Goal: Task Accomplishment & Management: Manage account settings

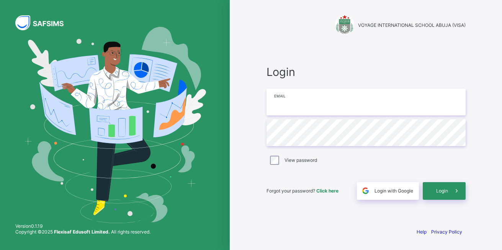
click at [304, 101] on input "email" at bounding box center [366, 102] width 199 height 27
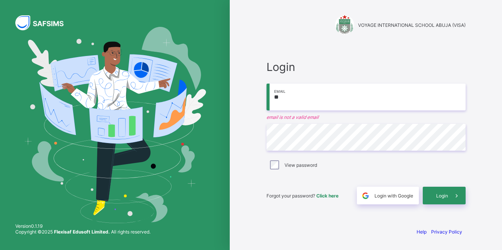
type input "*"
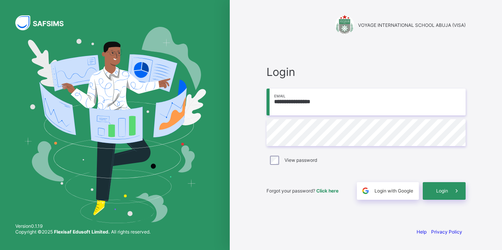
type input "**********"
drag, startPoint x: 304, startPoint y: 101, endPoint x: 445, endPoint y: 198, distance: 170.9
click at [445, 198] on div "**********" at bounding box center [366, 132] width 199 height 134
drag, startPoint x: 431, startPoint y: 186, endPoint x: 432, endPoint y: 191, distance: 5.1
click at [431, 186] on div "Login" at bounding box center [444, 191] width 43 height 18
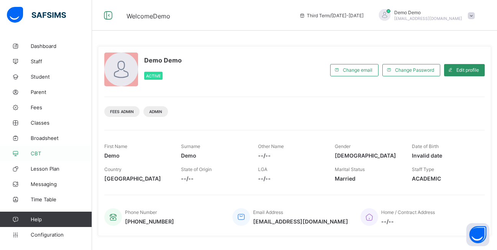
click at [43, 152] on span "CBT" at bounding box center [61, 153] width 61 height 6
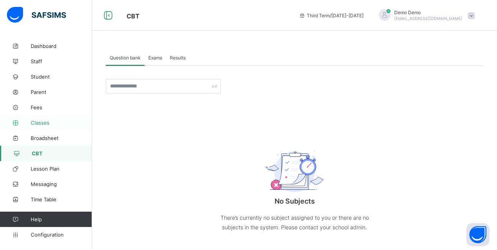
click at [47, 126] on link "Classes" at bounding box center [46, 122] width 92 height 15
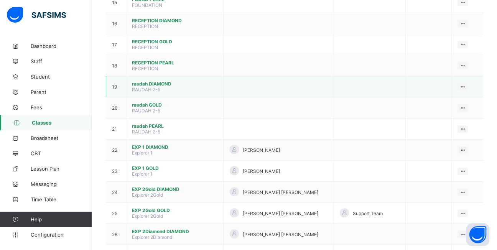
scroll to position [421, 0]
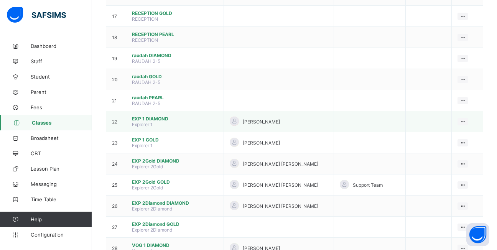
click at [141, 120] on span "EXP 1 DIAMOND" at bounding box center [175, 119] width 86 height 6
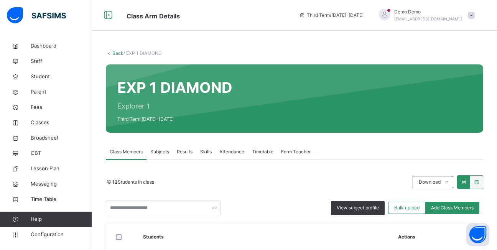
click at [168, 155] on div "Subjects" at bounding box center [159, 151] width 26 height 15
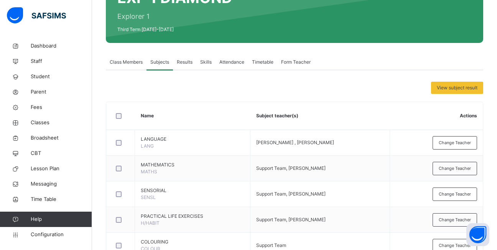
scroll to position [115, 0]
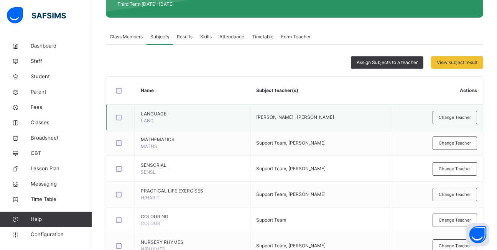
click at [118, 120] on div at bounding box center [120, 117] width 16 height 16
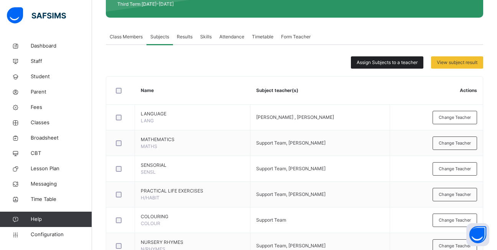
click at [416, 66] on div "Assign Subjects to a teacher" at bounding box center [387, 62] width 72 height 12
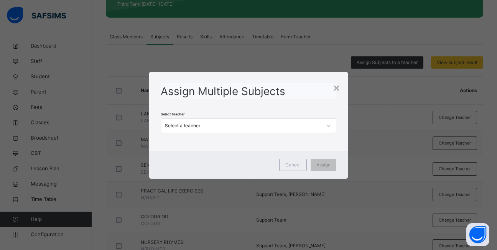
click at [290, 127] on div "Select a teacher" at bounding box center [243, 125] width 157 height 7
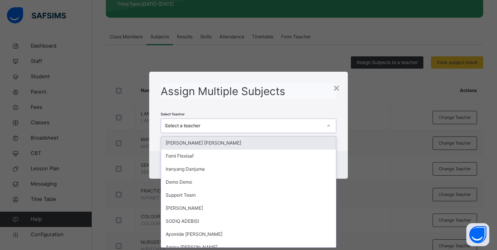
scroll to position [0, 0]
type input "**"
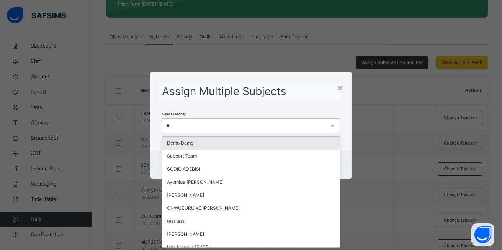
click at [204, 143] on div "Demo Demo" at bounding box center [250, 142] width 177 height 13
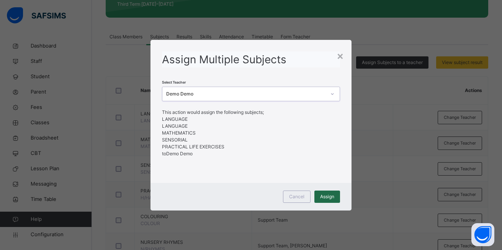
click at [323, 192] on div "Assign" at bounding box center [328, 196] width 26 height 12
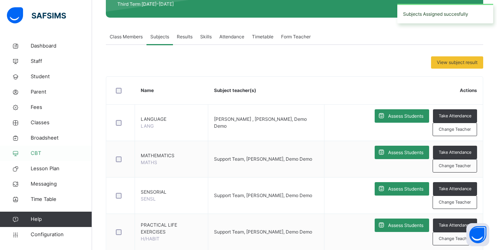
click at [45, 151] on span "CBT" at bounding box center [61, 153] width 61 height 8
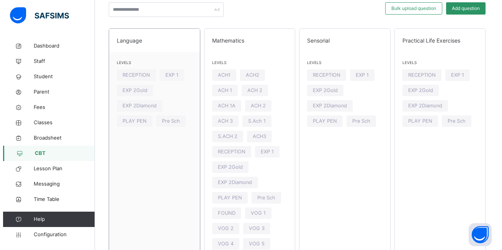
scroll to position [38, 0]
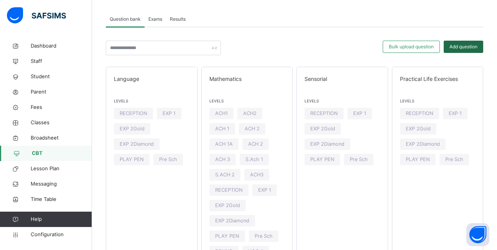
click at [477, 48] on span "Add question" at bounding box center [463, 46] width 28 height 7
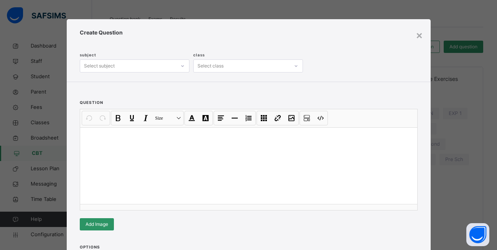
click at [92, 63] on div "Select subject" at bounding box center [99, 65] width 31 height 13
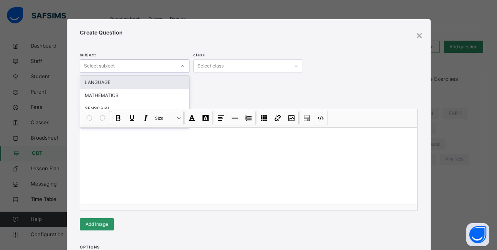
click at [107, 82] on div "LANGUAGE" at bounding box center [134, 82] width 109 height 13
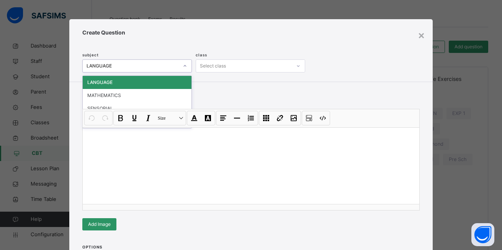
click at [143, 62] on div "LANGUAGE" at bounding box center [131, 66] width 96 height 12
click at [257, 66] on div "Select class" at bounding box center [244, 66] width 96 height 12
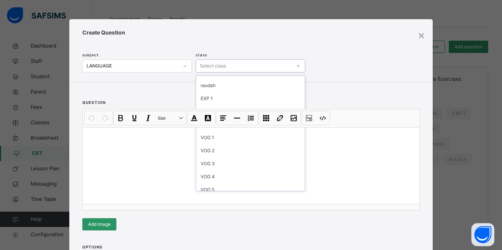
scroll to position [77, 0]
click at [247, 94] on div "EXP 1" at bounding box center [250, 96] width 109 height 13
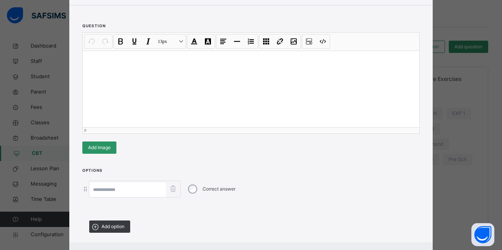
click at [106, 76] on div at bounding box center [251, 89] width 337 height 77
click at [110, 190] on input at bounding box center [127, 189] width 77 height 15
type input "***"
click at [103, 221] on div "Add option" at bounding box center [109, 226] width 41 height 12
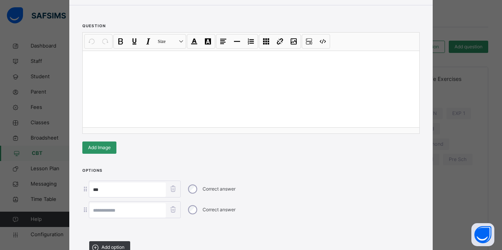
click at [120, 207] on input at bounding box center [127, 210] width 77 height 15
type input "**"
click at [105, 241] on div "Add option" at bounding box center [109, 247] width 41 height 12
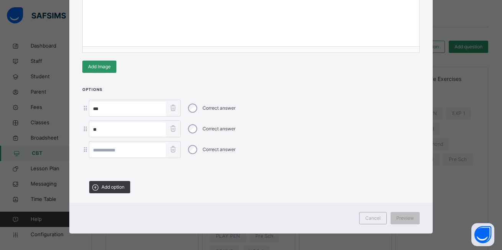
scroll to position [158, 0]
click at [367, 214] on span "Cancel" at bounding box center [373, 217] width 15 height 7
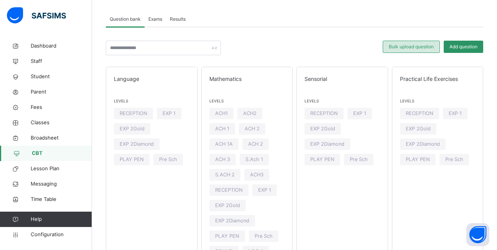
click at [433, 47] on span "Bulk upload question" at bounding box center [410, 46] width 45 height 7
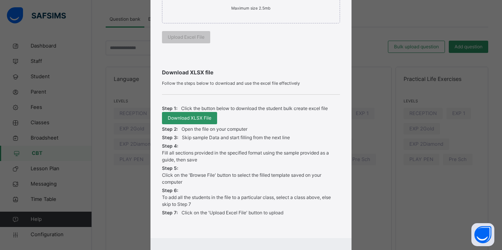
scroll to position [230, 0]
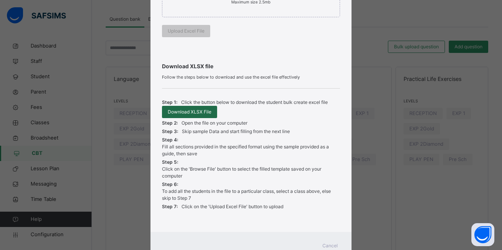
click at [204, 110] on span "Download XLSX File" at bounding box center [190, 111] width 44 height 7
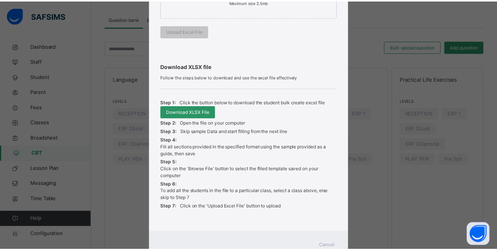
scroll to position [259, 0]
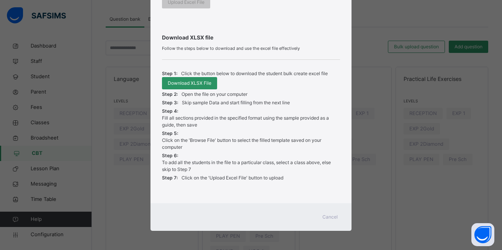
click at [331, 214] on span "Cancel" at bounding box center [330, 216] width 15 height 7
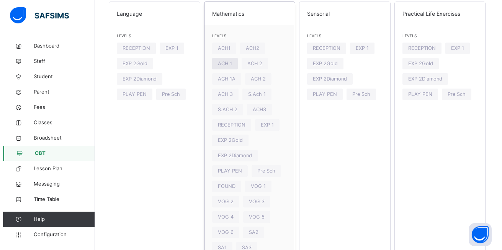
scroll to position [65, 0]
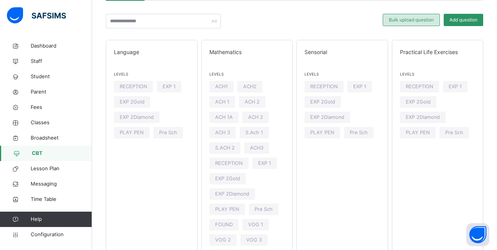
click at [419, 25] on div "Bulk upload question" at bounding box center [410, 20] width 57 height 12
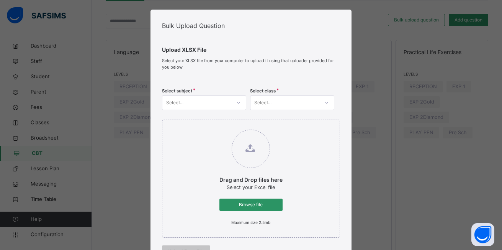
scroll to position [0, 0]
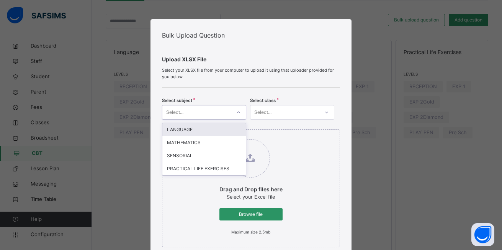
click at [205, 111] on div "Select..." at bounding box center [196, 113] width 69 height 12
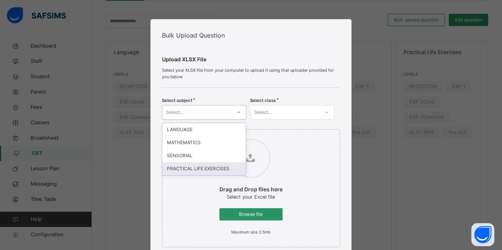
click at [203, 170] on div "PRACTICAL LIFE EXERCISES" at bounding box center [204, 168] width 84 height 13
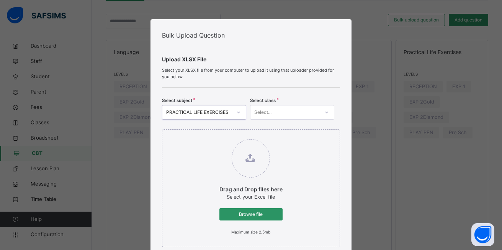
click at [263, 116] on div "Select..." at bounding box center [262, 112] width 17 height 15
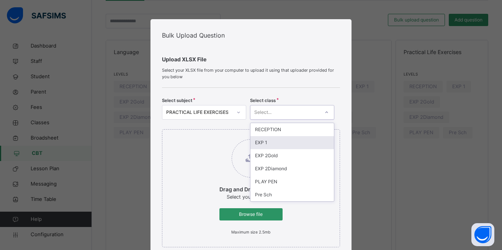
click at [262, 146] on div "EXP 1" at bounding box center [293, 142] width 84 height 13
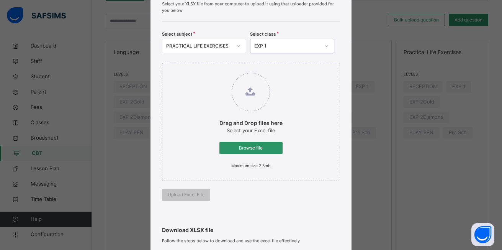
scroll to position [77, 0]
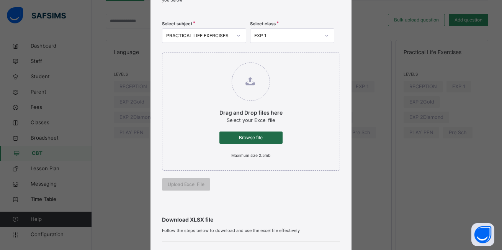
click at [244, 133] on div "Browse file" at bounding box center [251, 137] width 63 height 12
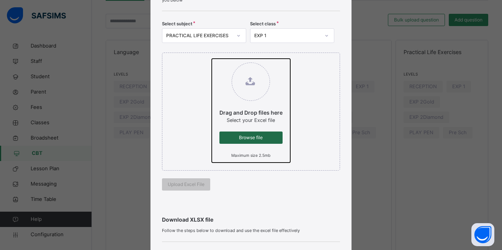
click at [212, 59] on input "Drag and Drop files here Select your Excel file Browse file Maximum size 2.5mb" at bounding box center [212, 59] width 0 height 0
type input "**********"
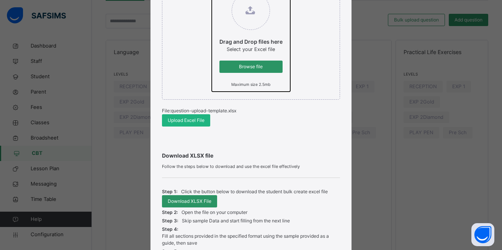
scroll to position [192, 0]
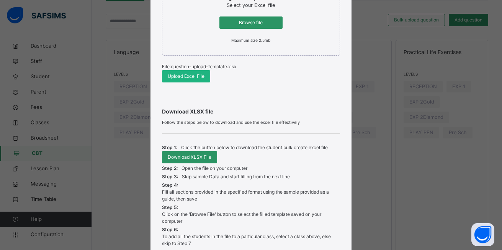
click at [202, 81] on div "Upload Excel File" at bounding box center [186, 76] width 48 height 12
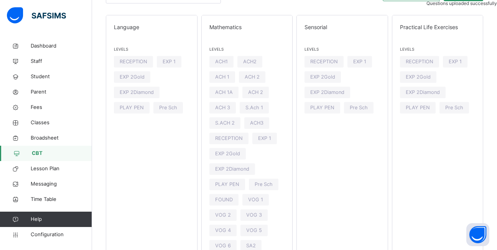
scroll to position [103, 0]
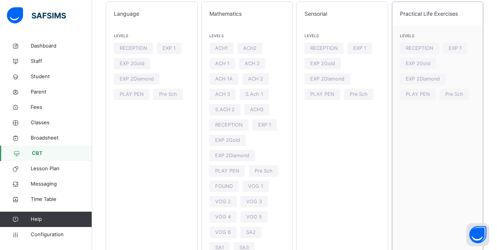
click at [464, 56] on div "Levels RECEPTION EXP 1 EXP 2Gold EXP 2Diamond PLAY PEN Pre Sch" at bounding box center [437, 68] width 91 height 86
click at [459, 53] on div "EXP 1" at bounding box center [455, 48] width 25 height 11
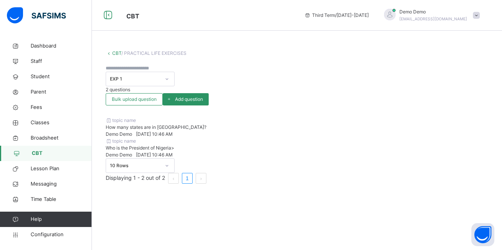
click at [257, 117] on div "topic name How many states are in Nigeria? Demo Demo Fri, Aug 29, 2025 10:46 AM" at bounding box center [297, 127] width 383 height 21
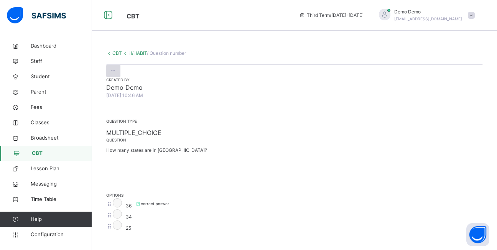
click at [120, 77] on div at bounding box center [113, 71] width 14 height 12
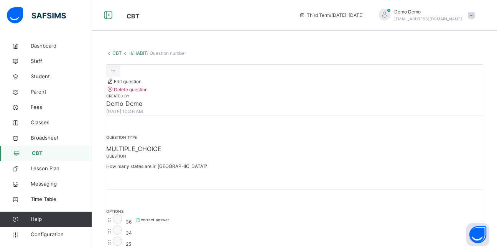
click at [450, 85] on li "Edit question" at bounding box center [294, 81] width 376 height 8
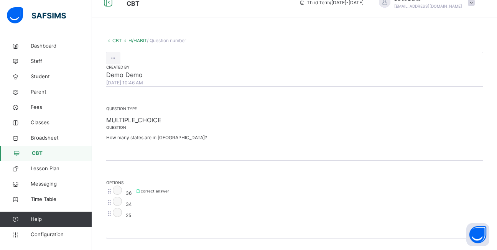
scroll to position [19, 0]
click at [116, 62] on icon at bounding box center [113, 58] width 7 height 7
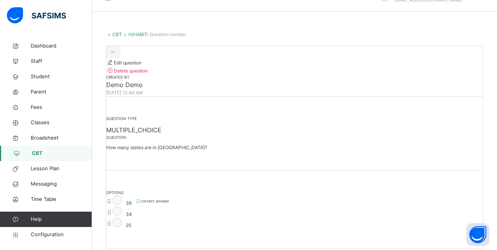
click at [449, 66] on li "Edit question" at bounding box center [294, 62] width 376 height 8
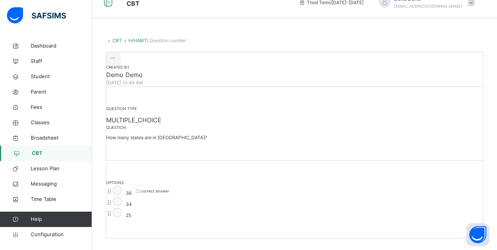
scroll to position [134, 0]
click at [131, 185] on div "36" at bounding box center [122, 190] width 19 height 11
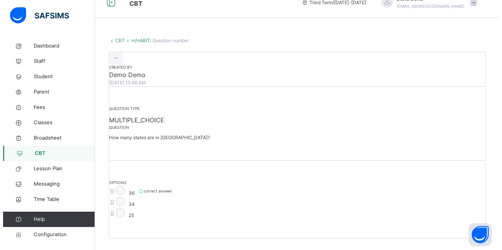
scroll to position [0, 0]
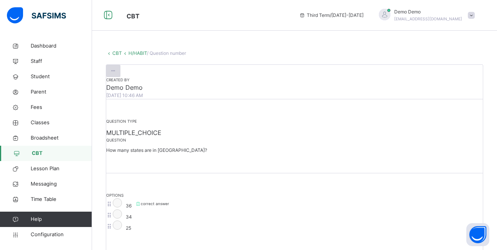
click at [116, 74] on icon at bounding box center [113, 70] width 7 height 7
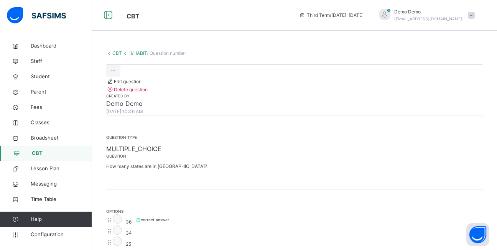
click at [465, 85] on li "Edit question" at bounding box center [294, 81] width 376 height 8
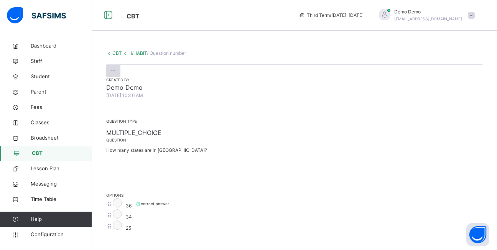
click at [120, 77] on div at bounding box center [113, 71] width 14 height 12
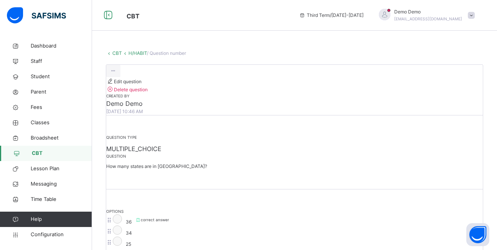
click at [141, 84] on span "Edit question" at bounding box center [123, 82] width 35 height 6
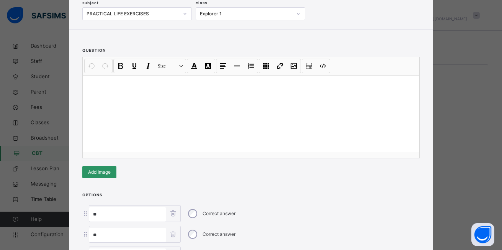
scroll to position [43, 0]
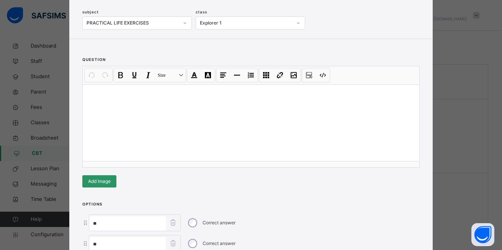
click at [176, 118] on div at bounding box center [251, 122] width 337 height 77
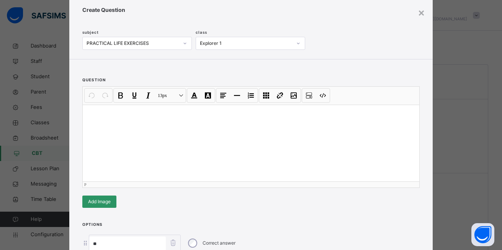
scroll to position [5, 0]
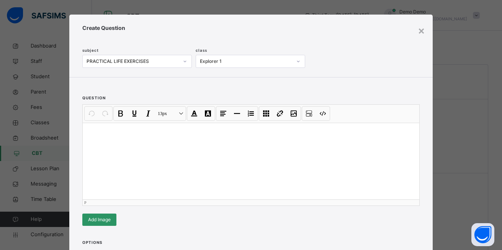
click at [294, 112] on button "Image" at bounding box center [293, 113] width 13 height 13
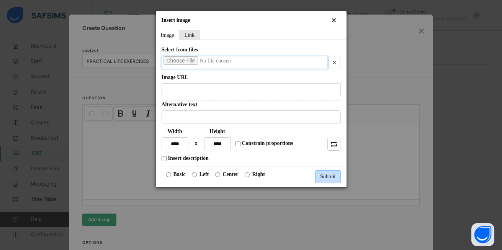
click at [166, 64] on input "file" at bounding box center [245, 62] width 166 height 13
click at [331, 19] on button "Close" at bounding box center [334, 20] width 13 height 13
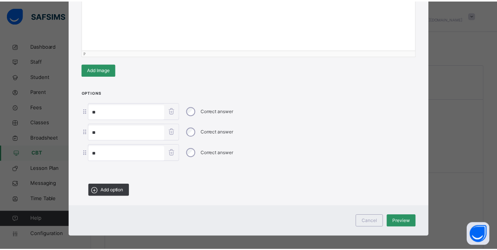
scroll to position [158, 0]
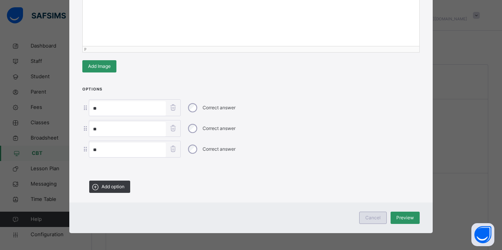
click at [373, 216] on span "Cancel" at bounding box center [373, 217] width 15 height 7
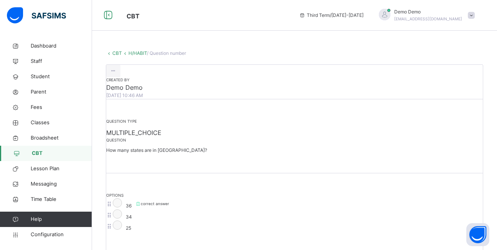
click at [115, 54] on link "CBT" at bounding box center [117, 53] width 10 height 6
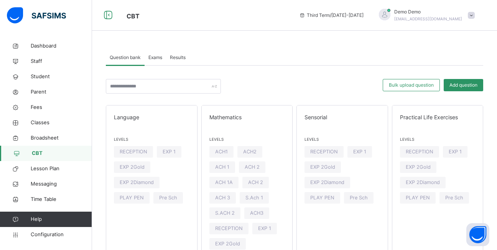
click at [149, 63] on div "Exams" at bounding box center [154, 57] width 21 height 15
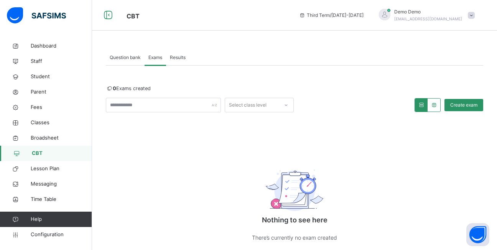
click at [141, 61] on span "Question bank" at bounding box center [125, 57] width 31 height 7
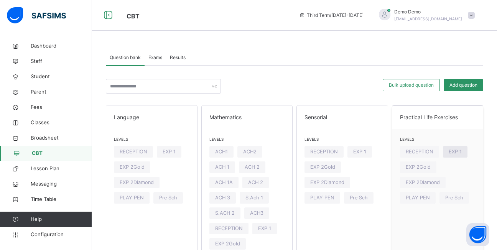
click at [461, 154] on span "EXP 1" at bounding box center [454, 151] width 13 height 7
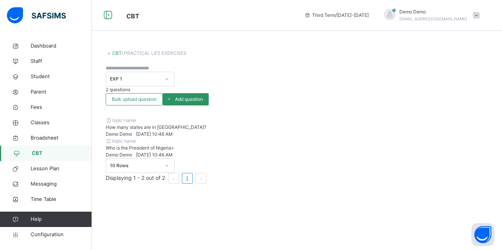
click at [384, 138] on div "topic name" at bounding box center [297, 141] width 383 height 7
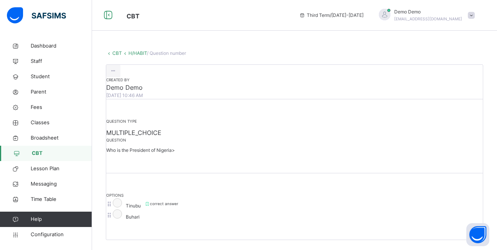
click at [116, 54] on link "CBT" at bounding box center [117, 53] width 10 height 6
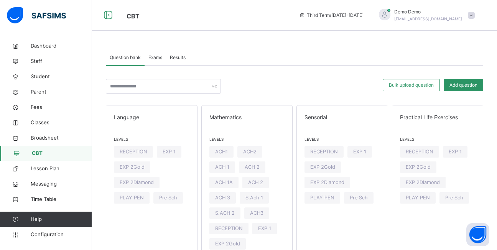
click at [149, 60] on span "Exams" at bounding box center [155, 57] width 14 height 7
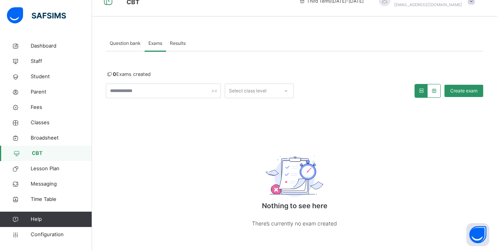
scroll to position [26, 0]
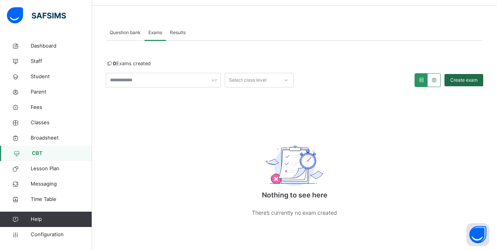
click at [469, 85] on div "Create exam" at bounding box center [463, 80] width 39 height 12
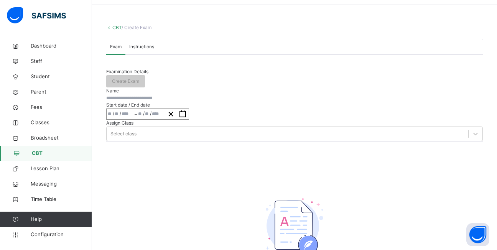
click at [152, 102] on input "text" at bounding box center [129, 98] width 46 height 7
type input "*********"
click at [113, 119] on input "number" at bounding box center [109, 114] width 5 height 10
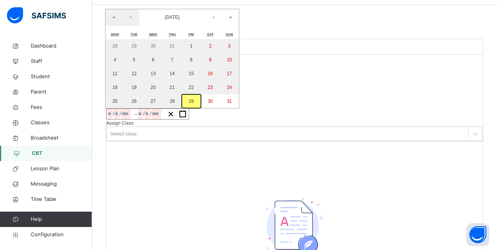
click at [201, 108] on button "29" at bounding box center [191, 101] width 19 height 14
click at [213, 104] on abbr "30" at bounding box center [210, 100] width 5 height 5
type input "**********"
type input "*"
type input "**"
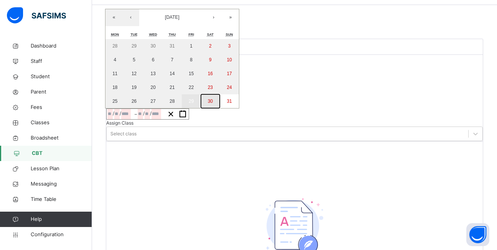
type input "****"
type input "**********"
type input "*"
type input "**"
type input "****"
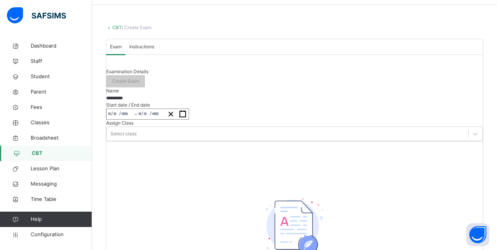
click at [318, 141] on div "Select class" at bounding box center [294, 133] width 376 height 15
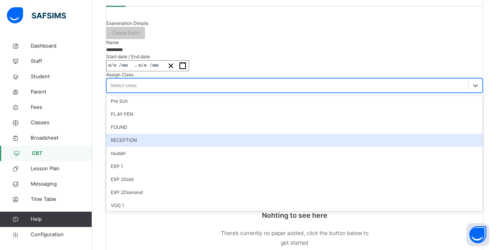
scroll to position [38, 0]
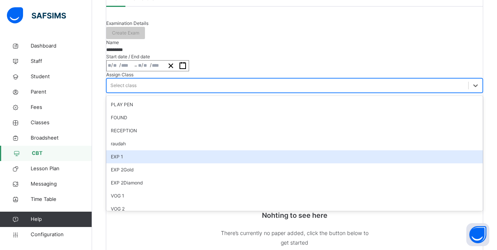
click at [311, 163] on div "EXP 1" at bounding box center [294, 156] width 376 height 13
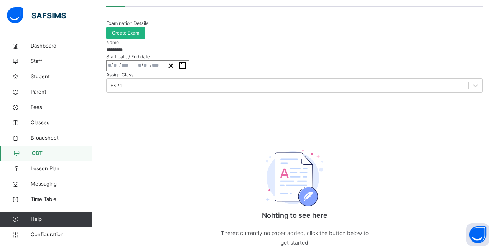
click at [139, 36] on span "Create Exam" at bounding box center [125, 33] width 27 height 7
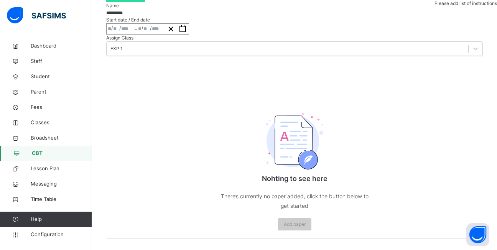
scroll to position [30, 0]
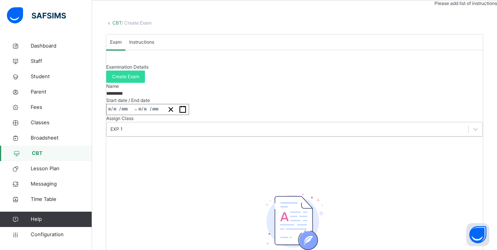
click at [150, 46] on span "Instructions" at bounding box center [141, 42] width 25 height 7
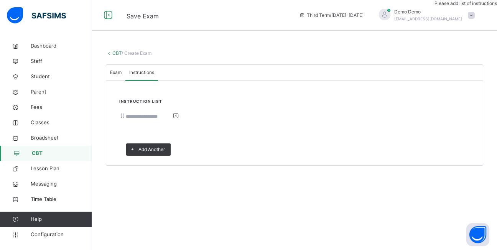
scroll to position [0, 0]
click at [164, 120] on input at bounding box center [149, 116] width 46 height 7
type input "**********"
click at [125, 80] on div "Exam" at bounding box center [115, 72] width 19 height 15
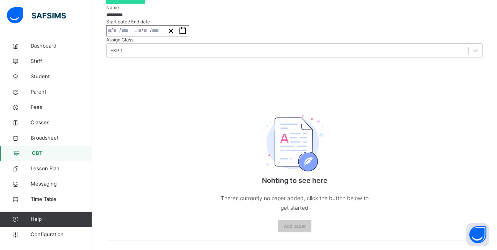
scroll to position [30, 0]
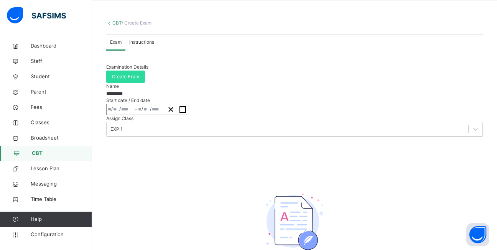
click at [440, 97] on div "Name *********" at bounding box center [294, 90] width 376 height 14
click at [139, 80] on span "Create Exam" at bounding box center [125, 76] width 27 height 7
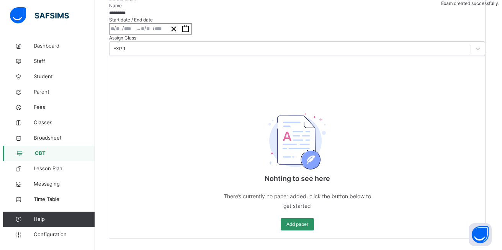
scroll to position [145, 0]
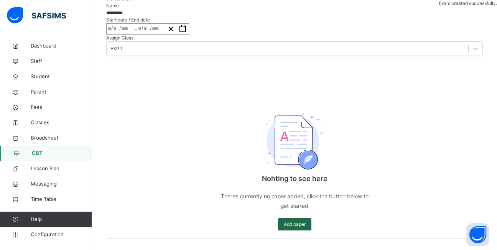
click at [294, 228] on span "Add paper" at bounding box center [295, 224] width 22 height 7
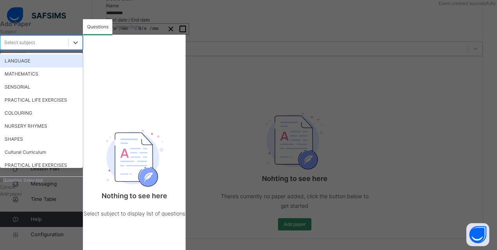
click at [68, 49] on div "Select subject" at bounding box center [34, 43] width 68 height 12
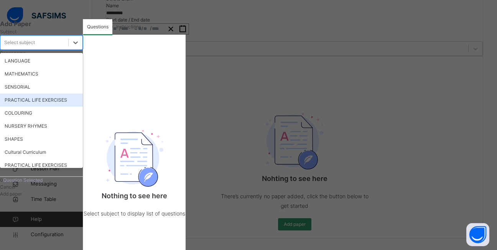
click at [77, 107] on div "PRACTICAL LIFE EXERCISES" at bounding box center [41, 99] width 83 height 13
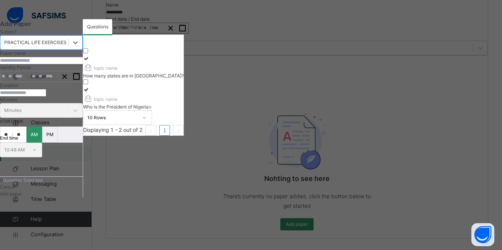
click at [160, 79] on div "How many states are in Nigeria?" at bounding box center [133, 75] width 101 height 7
click at [184, 86] on label "topic name Who is the President of Nigeria>" at bounding box center [133, 98] width 101 height 24
click at [42, 64] on input "text" at bounding box center [41, 60] width 83 height 7
type input "*******"
click at [28, 82] on div "/ /" at bounding box center [14, 76] width 28 height 10
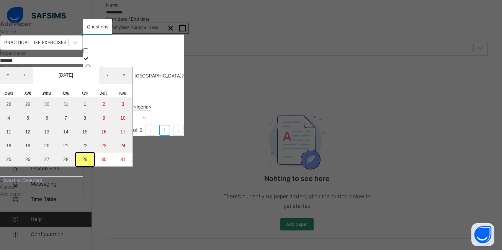
click at [95, 166] on button "29" at bounding box center [84, 159] width 19 height 14
type input "**********"
type input "*"
type input "**"
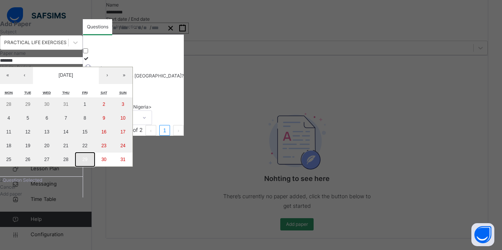
type input "****"
type input "**********"
type input "*"
type input "**"
type input "****"
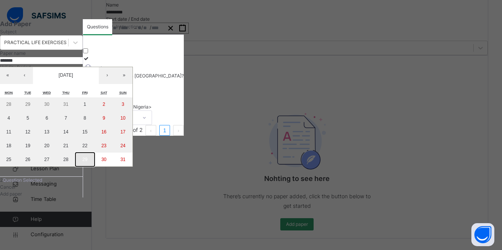
type input "**"
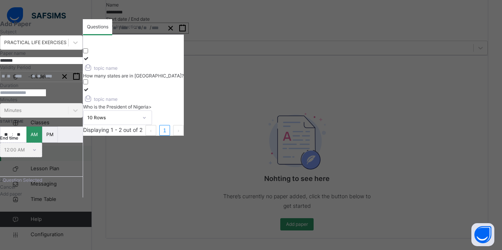
click at [38, 96] on input "number" at bounding box center [23, 92] width 46 height 7
type input "**"
click at [12, 142] on input "**" at bounding box center [5, 134] width 11 height 15
type input "**"
click at [26, 142] on input "**" at bounding box center [19, 134] width 13 height 15
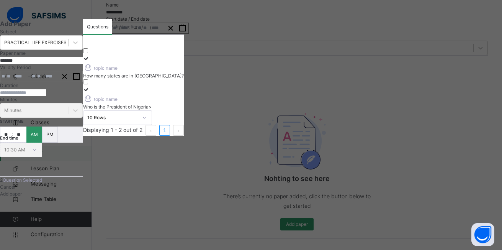
click at [26, 142] on input "**" at bounding box center [19, 134] width 13 height 15
type input "**"
click at [22, 192] on span "Add paper" at bounding box center [11, 194] width 22 height 6
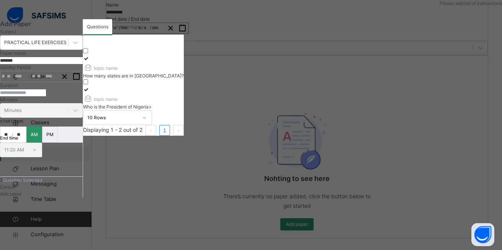
click at [141, 30] on span "Instructions" at bounding box center [128, 26] width 25 height 7
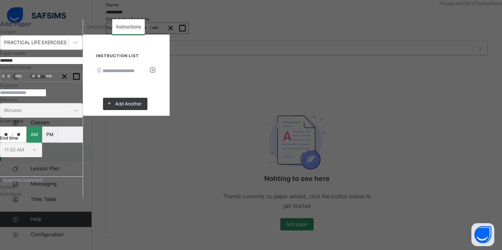
click at [149, 74] on input at bounding box center [126, 70] width 46 height 7
type input "**"
click at [74, 197] on div "Add paper" at bounding box center [41, 193] width 83 height 7
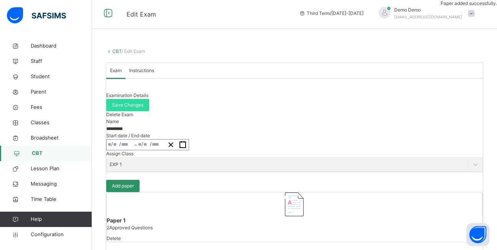
scroll to position [0, 0]
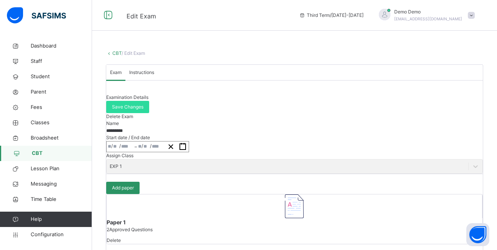
click at [120, 54] on link "CBT" at bounding box center [116, 53] width 9 height 6
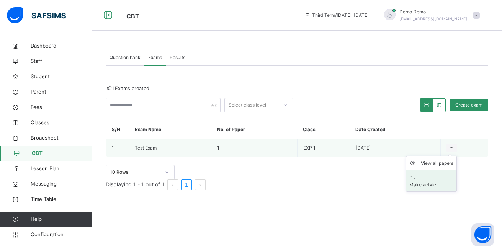
click at [443, 181] on div "Make actvie" at bounding box center [432, 184] width 44 height 7
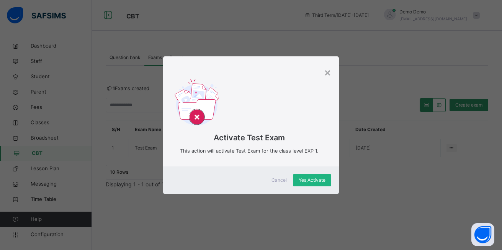
click at [316, 177] on span "Yes, Activate" at bounding box center [312, 180] width 27 height 7
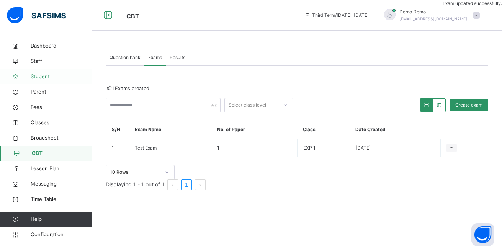
click at [47, 74] on span "Student" at bounding box center [61, 77] width 61 height 8
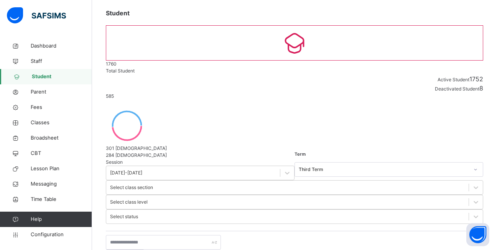
scroll to position [38, 0]
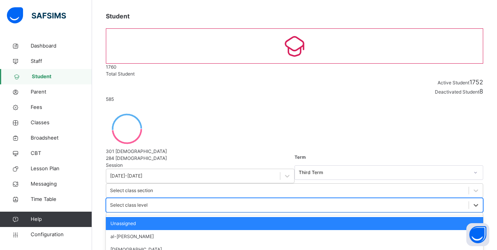
click at [148, 202] on div "Select class level" at bounding box center [129, 205] width 38 height 7
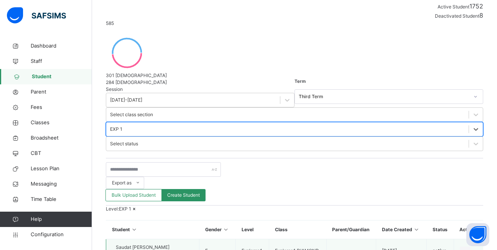
scroll to position [115, 0]
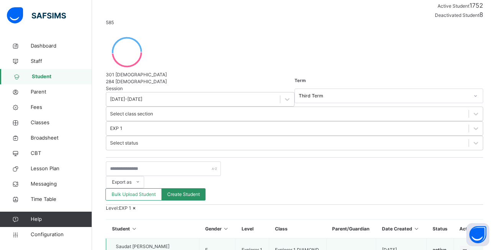
drag, startPoint x: 159, startPoint y: 136, endPoint x: 125, endPoint y: 140, distance: 33.6
click at [125, 243] on div "Saudat Ibrahim Idris EY/2022/268" at bounding box center [143, 250] width 54 height 14
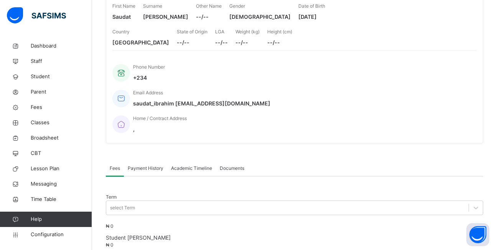
scroll to position [38, 0]
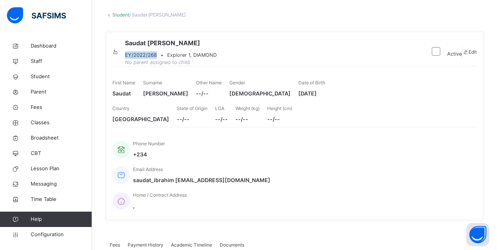
drag, startPoint x: 182, startPoint y: 57, endPoint x: 152, endPoint y: 52, distance: 30.3
click at [152, 52] on span "EY/2022/268" at bounding box center [141, 54] width 32 height 7
copy span "EY/2022/268"
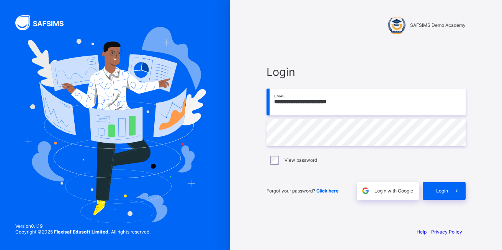
type input "**********"
click at [433, 187] on div "Login" at bounding box center [444, 191] width 43 height 18
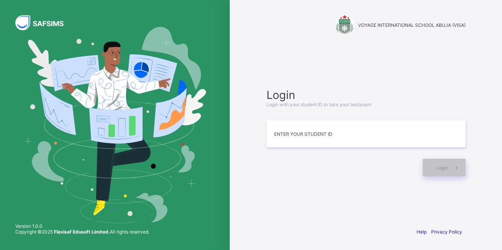
click at [351, 103] on span "Login with your student ID to take your test/exam" at bounding box center [319, 105] width 105 height 6
click at [304, 139] on input at bounding box center [366, 133] width 199 height 27
paste input "**********"
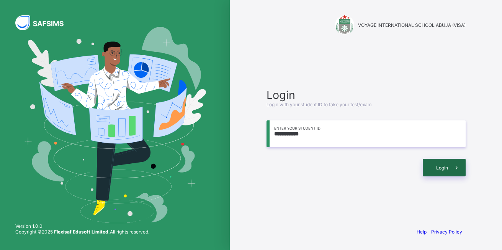
type input "**********"
click at [457, 164] on icon at bounding box center [457, 167] width 8 height 7
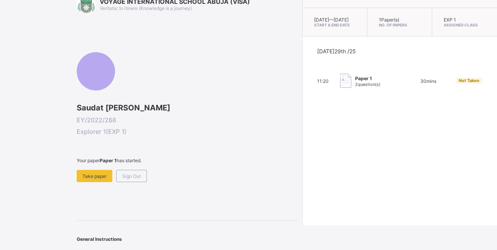
scroll to position [38, 0]
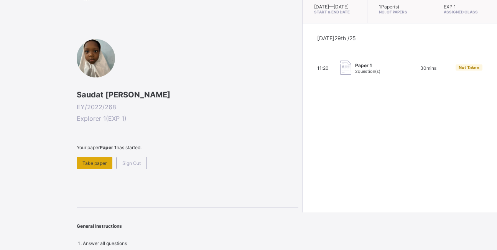
click at [92, 157] on div "Take paper" at bounding box center [95, 163] width 36 height 12
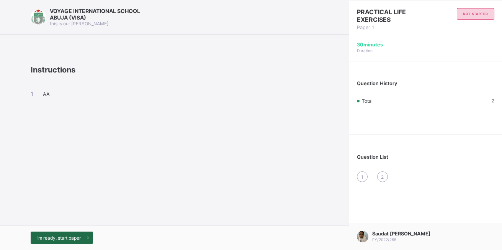
click at [75, 240] on span "I’m ready, start paper" at bounding box center [58, 238] width 44 height 6
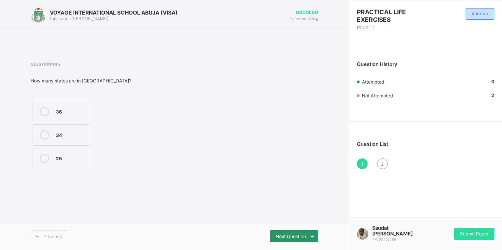
click at [69, 116] on label "36" at bounding box center [61, 111] width 57 height 21
click at [301, 238] on span "Next Question" at bounding box center [291, 236] width 30 height 6
click at [72, 132] on div "Buhari" at bounding box center [68, 134] width 24 height 8
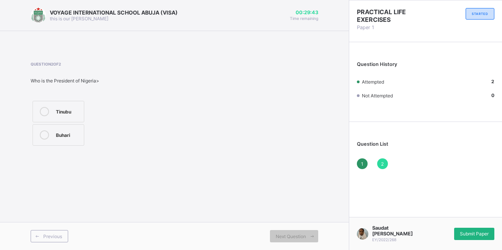
click at [487, 234] on span "Submit Paper" at bounding box center [474, 234] width 29 height 6
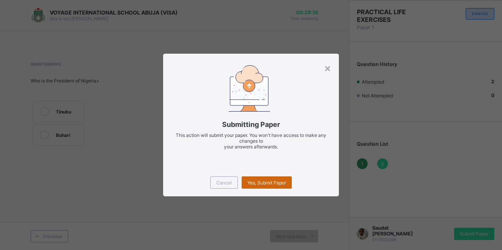
click at [292, 187] on div "Yes, Submit Paper" at bounding box center [267, 182] width 50 height 12
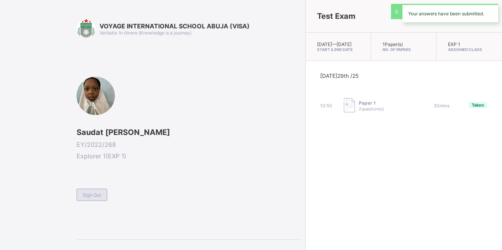
click at [99, 197] on span "Sign Out" at bounding box center [92, 195] width 18 height 6
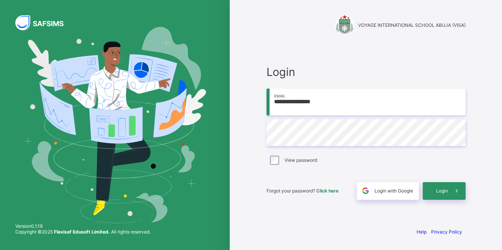
click at [352, 104] on input "**********" at bounding box center [366, 102] width 199 height 27
type input "**********"
click at [467, 188] on div "**********" at bounding box center [366, 132] width 215 height 178
click at [451, 179] on div "Forgot your password? Click here Login with Google Login" at bounding box center [366, 186] width 199 height 25
click at [447, 188] on span "Login" at bounding box center [442, 191] width 12 height 6
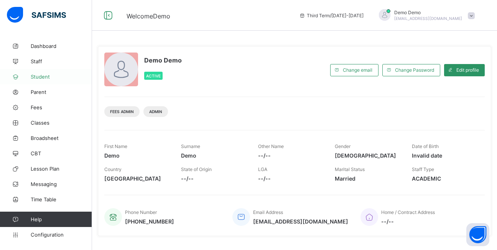
click at [39, 77] on span "Student" at bounding box center [61, 77] width 61 height 6
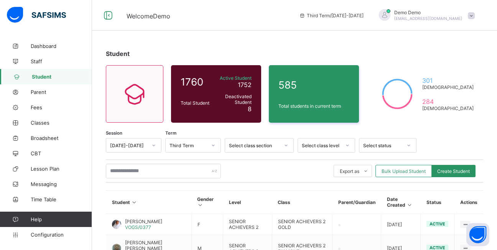
scroll to position [38, 0]
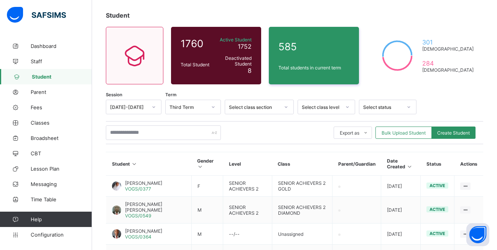
click at [309, 111] on div "Select class level" at bounding box center [319, 107] width 42 height 11
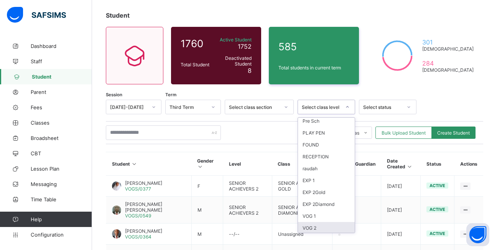
scroll to position [77, 0]
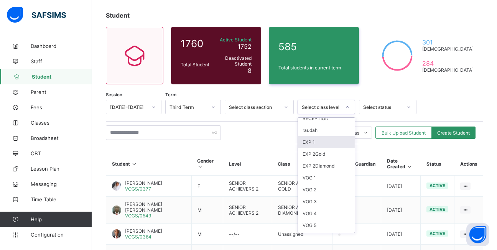
click at [315, 140] on div "EXP 1" at bounding box center [326, 142] width 57 height 12
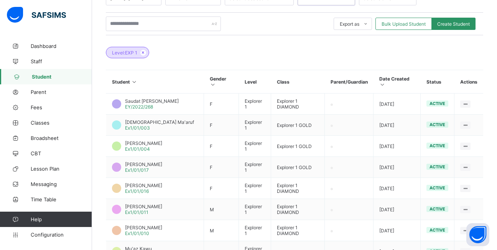
scroll to position [153, 0]
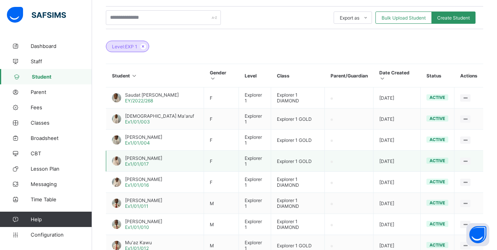
click at [158, 155] on span "Maryam Yusuph" at bounding box center [143, 158] width 37 height 6
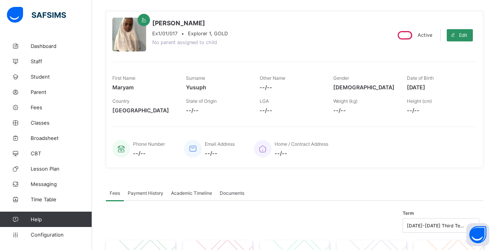
scroll to position [38, 0]
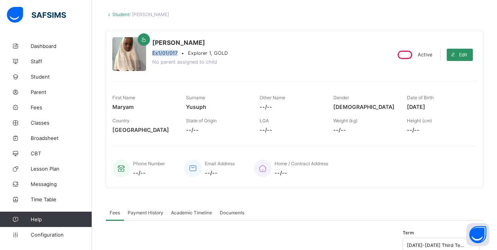
drag, startPoint x: 177, startPoint y: 51, endPoint x: 153, endPoint y: 53, distance: 24.2
click at [153, 53] on div "Ex1/01/017 • Explorer 1, GOLD" at bounding box center [189, 53] width 75 height 6
copy span "Ex1/01/017"
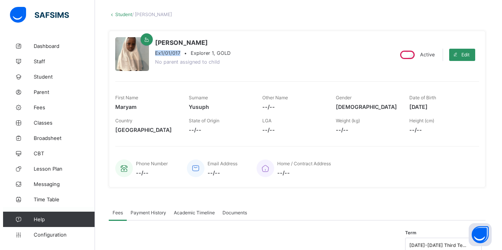
scroll to position [0, 0]
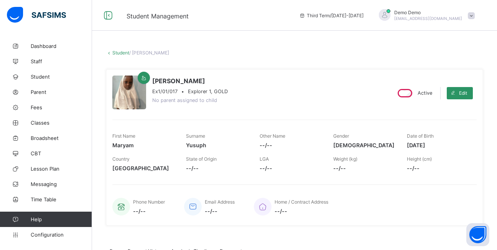
click at [469, 20] on div "Demo Demo demo@safsims.net" at bounding box center [424, 15] width 107 height 13
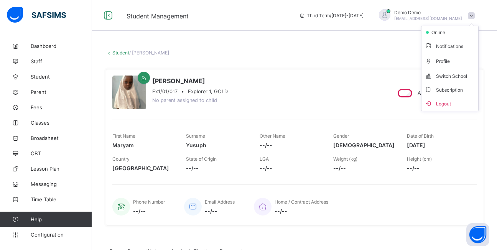
click at [465, 107] on li "Logout" at bounding box center [449, 103] width 57 height 15
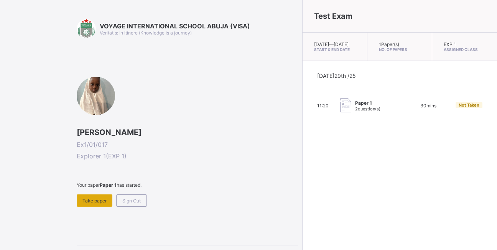
click at [82, 195] on div "Take paper" at bounding box center [95, 200] width 36 height 12
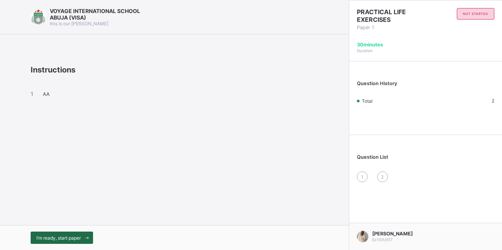
click at [75, 236] on span "I’m ready, start paper" at bounding box center [58, 238] width 44 height 6
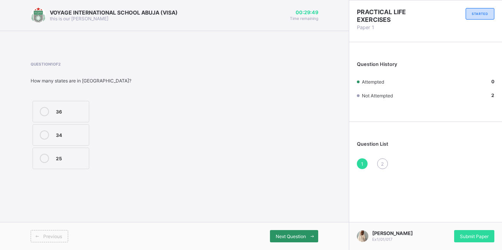
click at [387, 167] on div "2" at bounding box center [382, 163] width 11 height 11
click at [365, 164] on div "1" at bounding box center [362, 163] width 11 height 11
click at [385, 163] on div "2" at bounding box center [382, 163] width 11 height 11
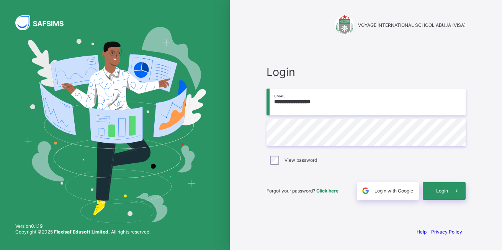
type input "**********"
click at [436, 199] on div "Login" at bounding box center [444, 191] width 43 height 18
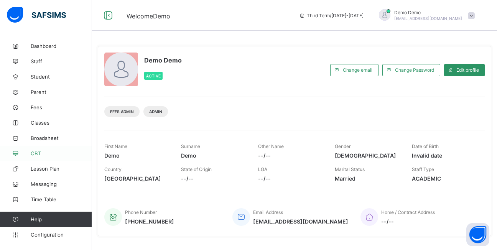
click at [44, 157] on link "CBT" at bounding box center [46, 153] width 92 height 15
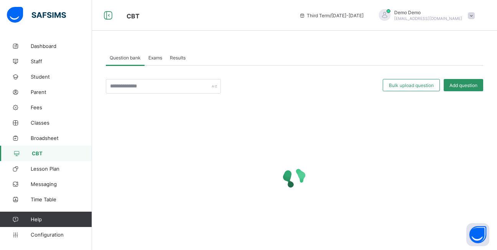
click at [182, 56] on span "Results" at bounding box center [178, 58] width 16 height 6
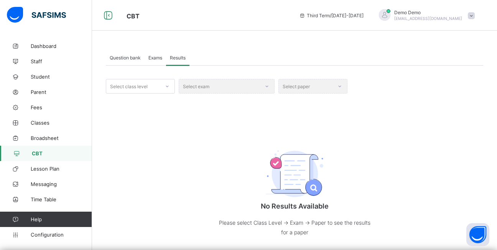
click at [173, 88] on div at bounding box center [167, 86] width 15 height 14
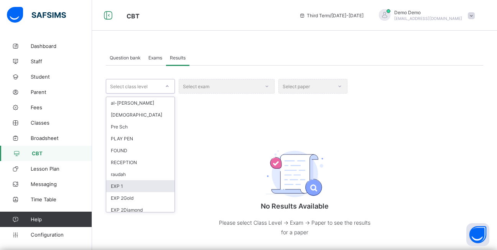
click at [119, 188] on div "EXP 1" at bounding box center [140, 186] width 68 height 12
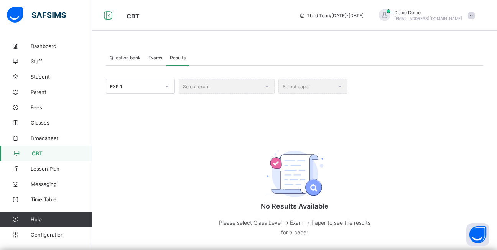
click at [188, 80] on div "Select exam" at bounding box center [227, 86] width 96 height 15
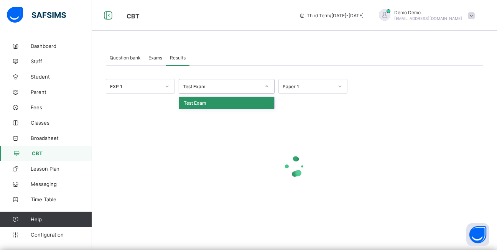
click at [188, 80] on div "Test Exam" at bounding box center [227, 86] width 96 height 15
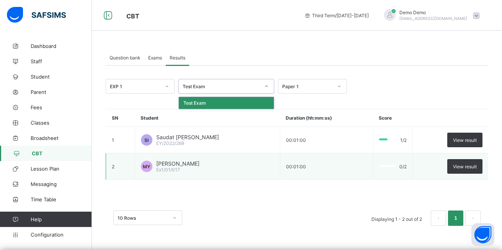
click at [444, 91] on div "EXP 1 option Test Exam focused, 1 of 1. 1 result available. Use Up and Down to …" at bounding box center [297, 86] width 383 height 15
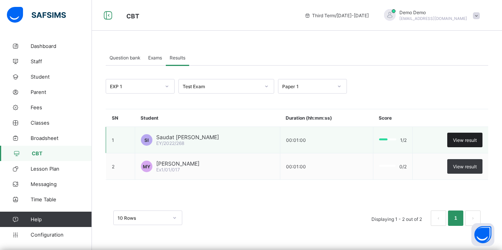
click at [467, 143] on div "View result" at bounding box center [464, 140] width 35 height 15
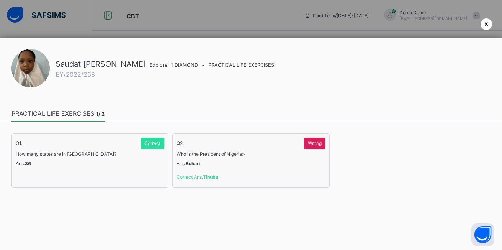
click at [487, 25] on span "×" at bounding box center [486, 24] width 5 height 8
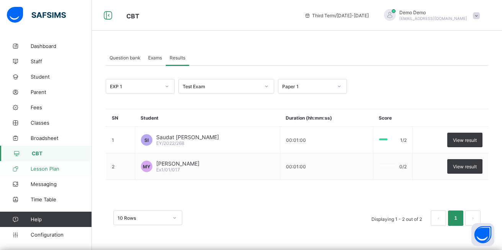
click at [57, 169] on span "Lesson Plan" at bounding box center [61, 169] width 61 height 6
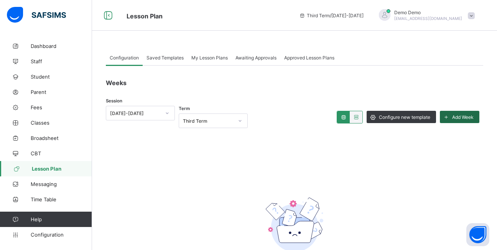
click at [468, 116] on span "Add Week" at bounding box center [462, 117] width 21 height 6
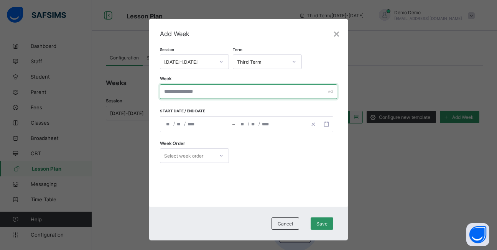
click at [217, 94] on input "text" at bounding box center [248, 91] width 177 height 15
type input "******"
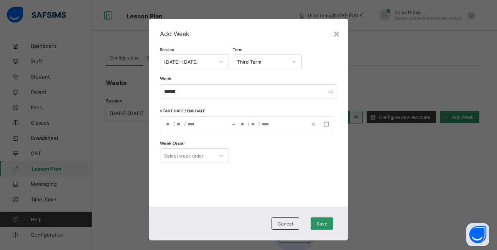
click at [180, 123] on div "/ /" at bounding box center [196, 123] width 72 height 15
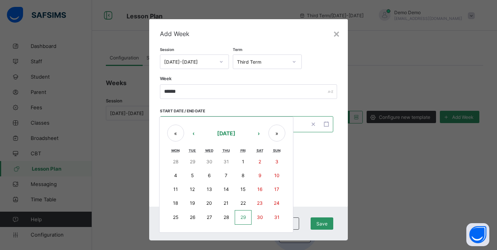
click at [180, 210] on button "25" at bounding box center [175, 217] width 17 height 15
click at [245, 220] on button "29" at bounding box center [242, 217] width 17 height 15
type input "**********"
type input "*"
type input "**"
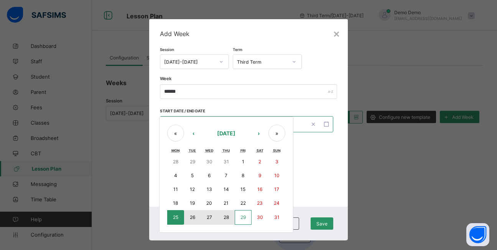
type input "****"
type input "**********"
type input "*"
type input "**"
type input "****"
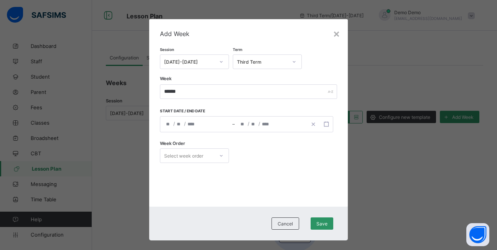
click at [215, 158] on div "Week Order Select week order" at bounding box center [248, 155] width 177 height 31
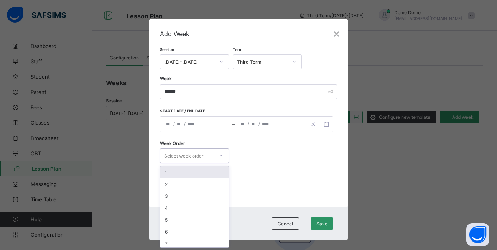
scroll to position [10, 0]
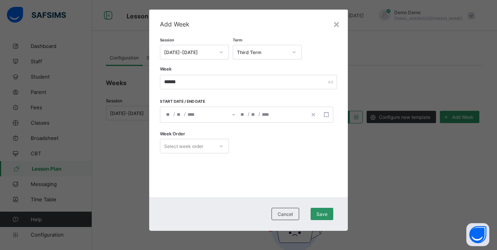
click at [203, 154] on div "Week Order Select week order" at bounding box center [248, 145] width 177 height 31
click at [200, 150] on div "Select week order" at bounding box center [183, 146] width 39 height 15
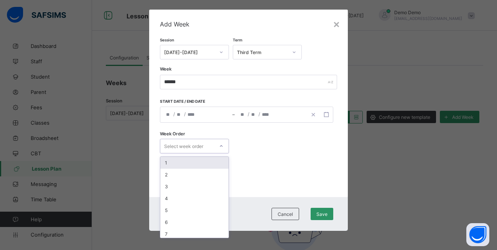
click at [188, 164] on div "1" at bounding box center [194, 163] width 68 height 12
click at [195, 148] on div "1" at bounding box center [189, 146] width 51 height 6
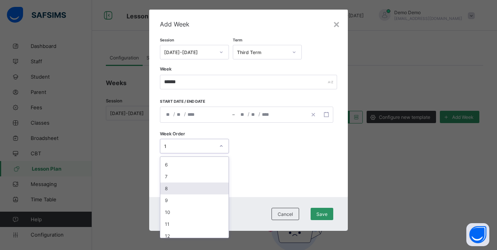
scroll to position [97, 0]
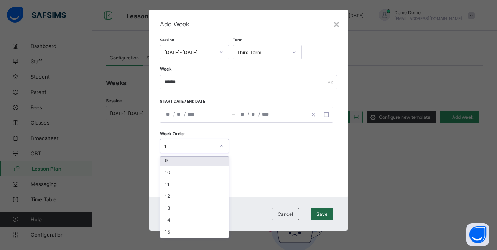
click at [316, 215] on span "Save" at bounding box center [321, 214] width 11 height 6
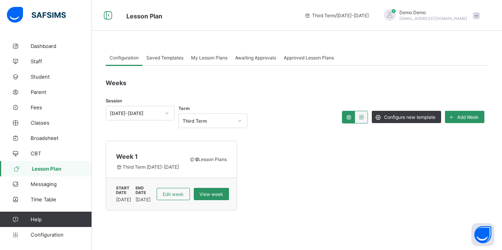
click at [168, 58] on span "Saved Templates" at bounding box center [164, 58] width 37 height 6
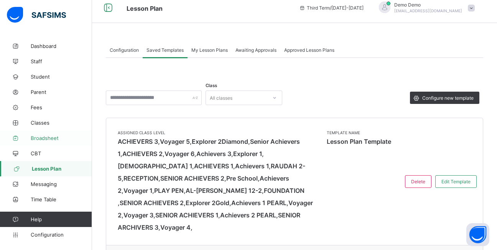
scroll to position [0, 0]
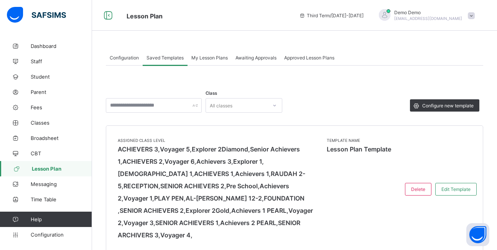
click at [216, 56] on span "My Lesson Plans" at bounding box center [209, 58] width 36 height 6
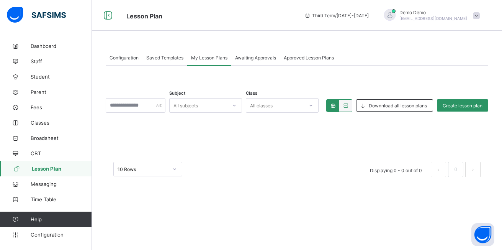
click at [250, 54] on div "Awaiting Approvals" at bounding box center [255, 57] width 49 height 15
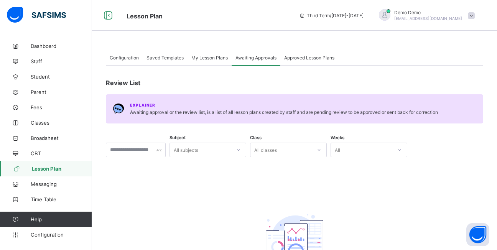
click at [295, 70] on div "Review List Explainer Awaiting approval or the review list, is a list of all le…" at bounding box center [294, 193] width 377 height 254
click at [302, 55] on span "Approved Lesson Plans" at bounding box center [309, 58] width 50 height 6
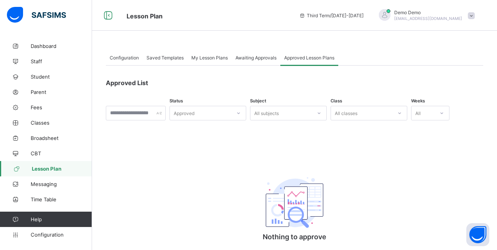
click at [209, 58] on span "My Lesson Plans" at bounding box center [209, 58] width 36 height 6
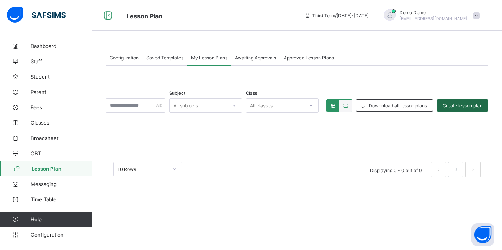
click at [454, 109] on div "Create lesson plan" at bounding box center [462, 105] width 51 height 12
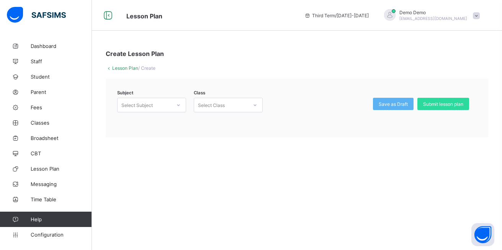
drag, startPoint x: 147, startPoint y: 92, endPoint x: 148, endPoint y: 100, distance: 8.4
click at [147, 92] on div "Subject Select Subject Class Select Class Save as Draft Submit lesson plan" at bounding box center [297, 108] width 383 height 59
click at [148, 101] on div "Select Subject" at bounding box center [136, 105] width 31 height 15
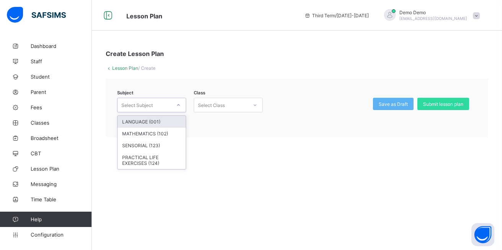
click at [149, 120] on div "LANGUAGE (001)" at bounding box center [152, 122] width 68 height 12
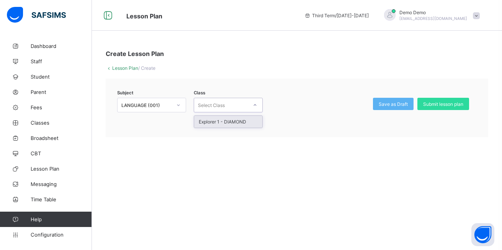
click at [228, 101] on div "Select Class" at bounding box center [221, 105] width 54 height 11
click at [229, 113] on div "Class option Explorer 1 - DIAMOND focused, 1 of 1. 1 result available. Use Up a…" at bounding box center [226, 110] width 73 height 24
click at [227, 108] on div "Select Class" at bounding box center [221, 105] width 54 height 11
click at [226, 120] on div "Explorer 1 - DIAMOND" at bounding box center [228, 122] width 68 height 12
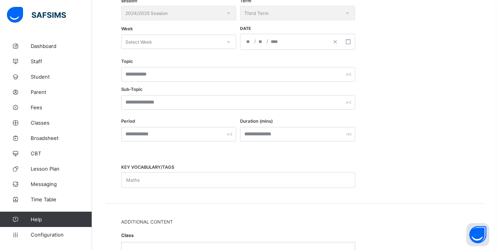
scroll to position [153, 0]
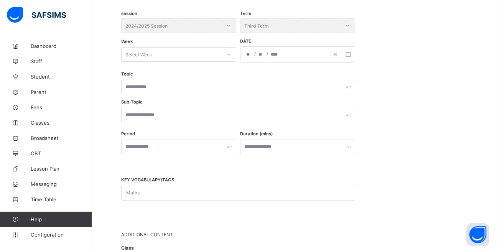
click at [192, 51] on div "Select Week" at bounding box center [171, 54] width 100 height 11
click at [191, 70] on div "Week 1" at bounding box center [178, 71] width 114 height 12
click at [266, 48] on div "/ /" at bounding box center [284, 54] width 88 height 15
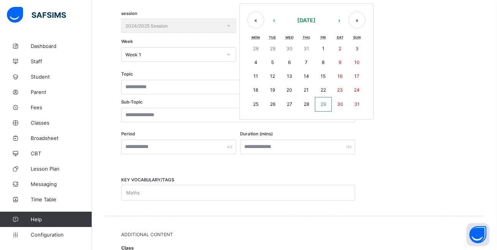
click at [266, 48] on button "29" at bounding box center [272, 49] width 17 height 14
type input "**********"
type input "*"
type input "**"
type input "****"
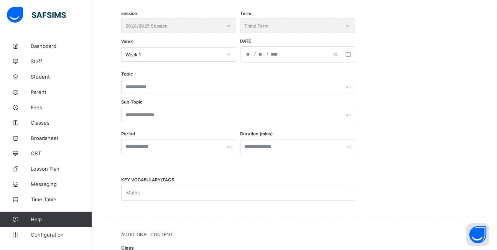
click at [264, 54] on div "**********" at bounding box center [284, 54] width 88 height 15
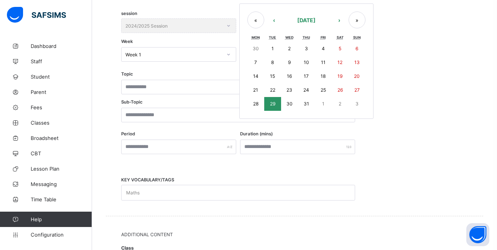
click at [274, 104] on abbr "29" at bounding box center [272, 104] width 5 height 6
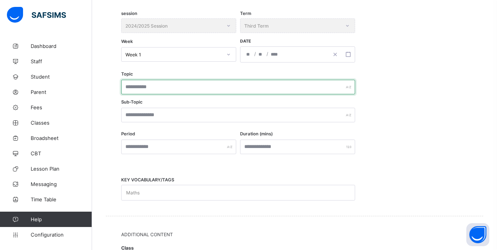
click at [143, 93] on input "text" at bounding box center [238, 87] width 234 height 15
type input "*****"
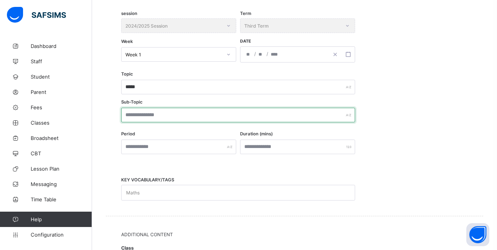
click at [159, 113] on input "text" at bounding box center [238, 115] width 234 height 15
type input "*****"
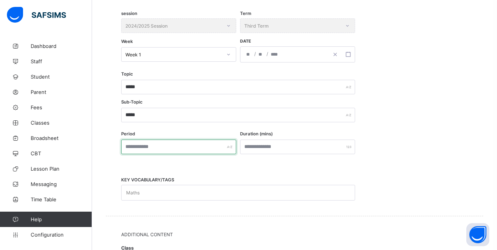
drag, startPoint x: 184, startPoint y: 141, endPoint x: 188, endPoint y: 139, distance: 3.9
click at [188, 139] on input "text" at bounding box center [178, 146] width 115 height 15
type input "*"
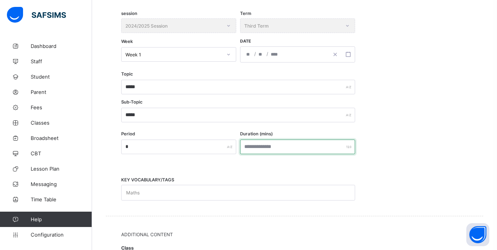
click at [297, 144] on input "number" at bounding box center [297, 146] width 115 height 15
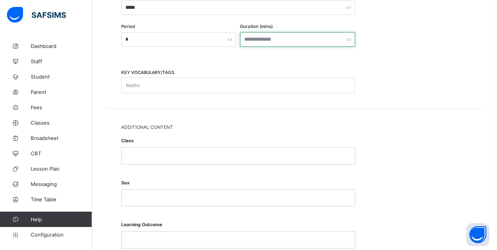
scroll to position [268, 0]
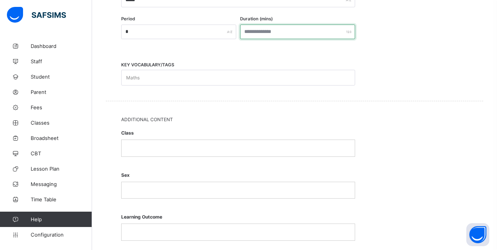
type input "**"
click at [157, 70] on div "Maths" at bounding box center [230, 77] width 218 height 15
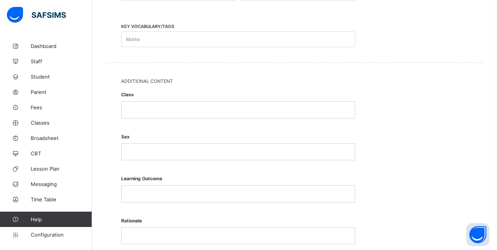
click at [161, 107] on p at bounding box center [237, 109] width 221 height 7
click at [147, 159] on div at bounding box center [237, 152] width 233 height 16
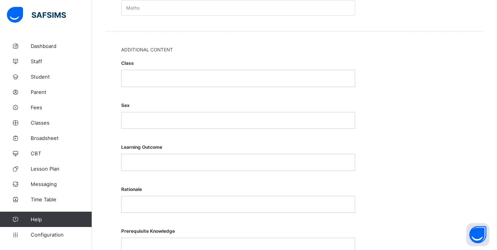
scroll to position [421, 0]
click at [160, 84] on div at bounding box center [237, 78] width 233 height 16
click at [148, 123] on p at bounding box center [237, 120] width 221 height 7
click at [163, 155] on div at bounding box center [237, 162] width 233 height 16
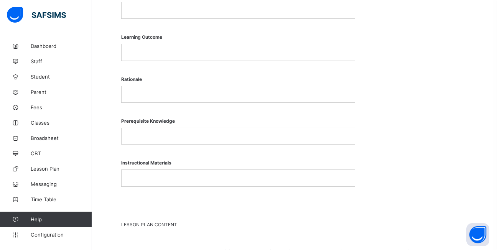
scroll to position [460, 0]
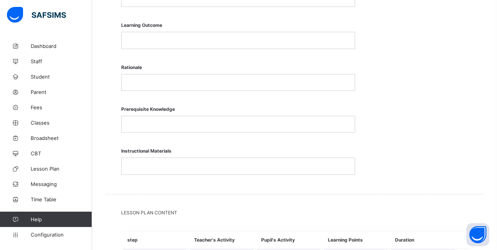
click at [155, 161] on div at bounding box center [237, 166] width 233 height 16
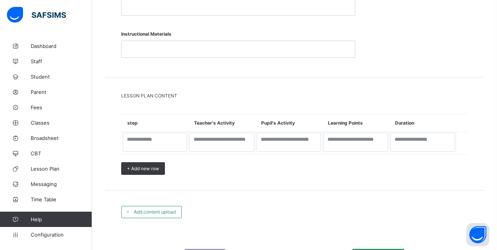
scroll to position [613, 0]
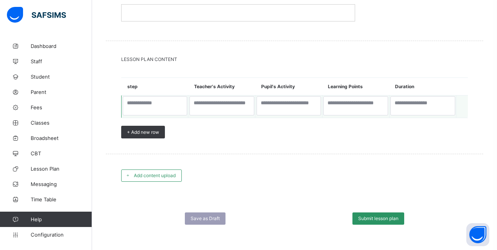
click at [143, 95] on td at bounding box center [154, 106] width 67 height 23
click at [140, 101] on textarea at bounding box center [155, 105] width 64 height 19
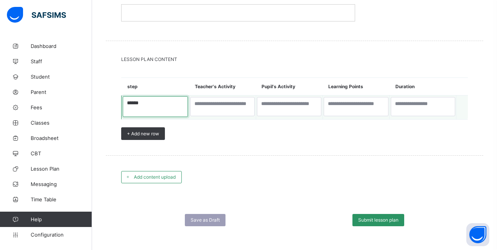
type textarea "******"
click at [212, 104] on textarea at bounding box center [222, 106] width 65 height 19
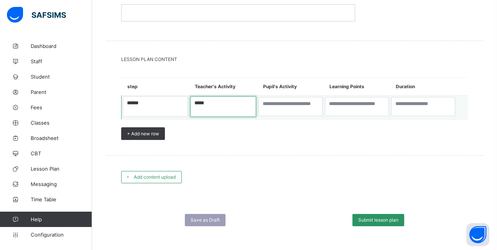
drag, startPoint x: 225, startPoint y: 100, endPoint x: 189, endPoint y: 118, distance: 39.6
click at [189, 118] on td "*****" at bounding box center [223, 107] width 69 height 24
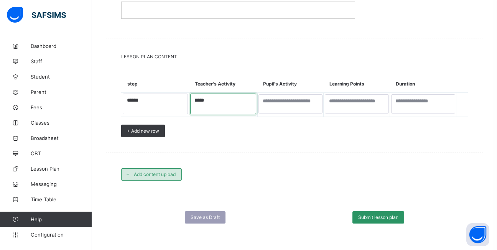
type textarea "*****"
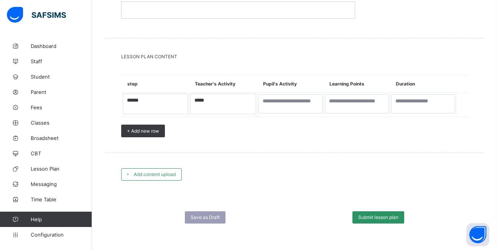
click at [163, 176] on span "Add content upload" at bounding box center [155, 174] width 42 height 6
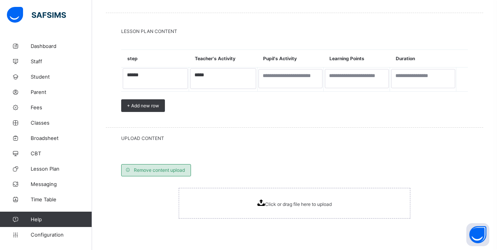
scroll to position [690, 0]
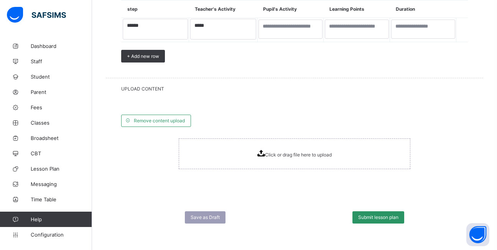
click at [278, 153] on span "Click or drag file here to upload" at bounding box center [298, 155] width 67 height 6
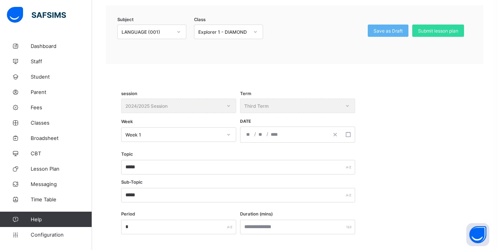
scroll to position [0, 0]
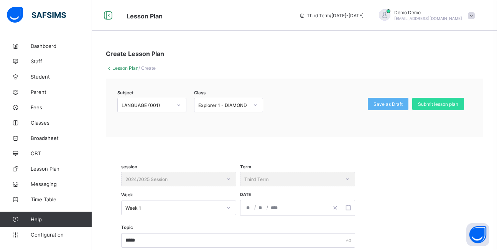
drag, startPoint x: 368, startPoint y: 193, endPoint x: 364, endPoint y: 192, distance: 3.9
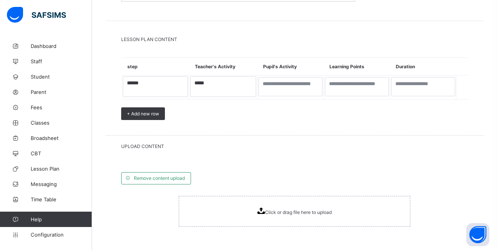
scroll to position [690, 0]
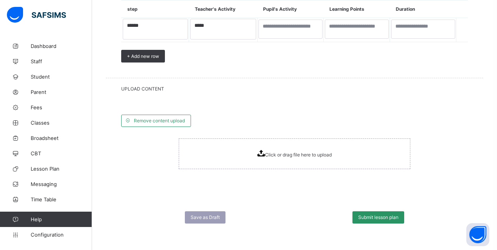
click at [294, 154] on span "Click or drag file here to upload" at bounding box center [298, 155] width 67 height 6
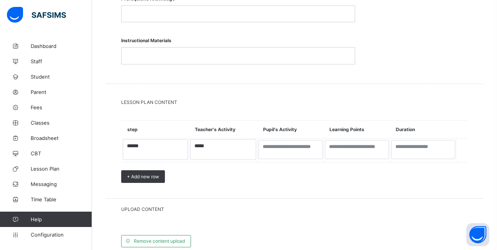
scroll to position [702, 0]
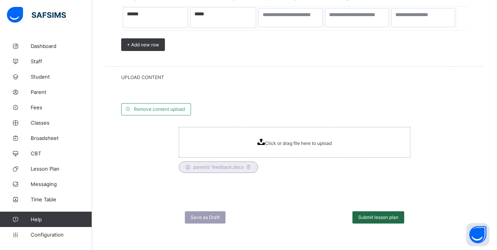
click at [357, 216] on div "Submit lesson plan" at bounding box center [378, 217] width 52 height 12
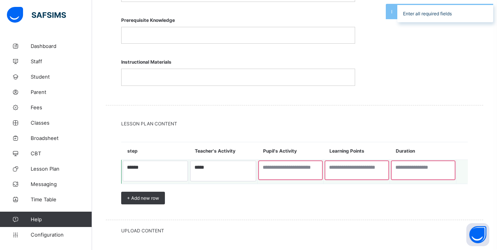
scroll to position [587, 0]
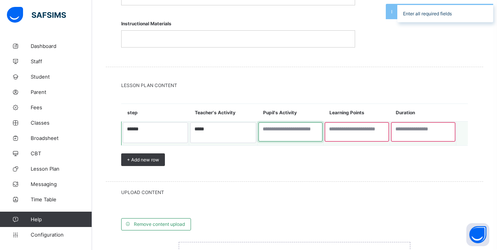
click at [277, 129] on textarea at bounding box center [290, 131] width 64 height 19
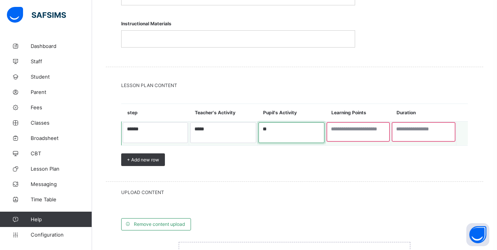
type textarea "**"
click at [372, 138] on textarea at bounding box center [357, 131] width 63 height 19
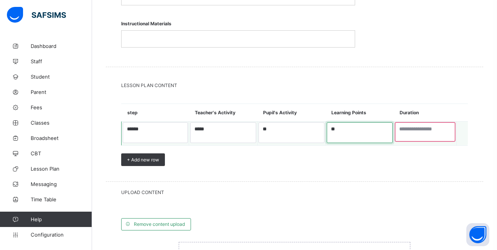
type textarea "**"
click at [426, 133] on textarea at bounding box center [425, 131] width 60 height 19
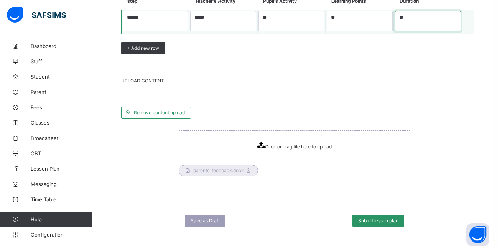
scroll to position [702, 0]
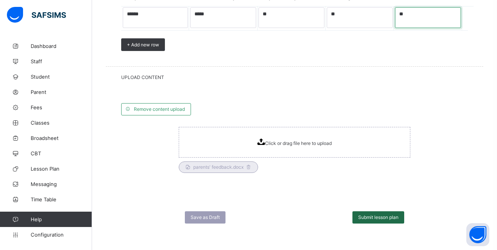
type textarea "**"
click at [396, 212] on div "Submit lesson plan" at bounding box center [378, 217] width 52 height 12
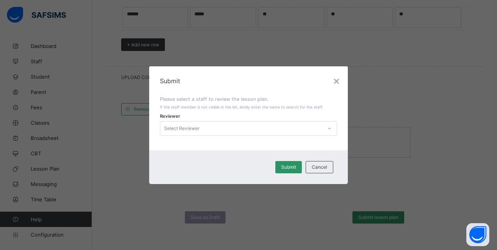
click at [211, 119] on div "Reviewer Select Reviewer" at bounding box center [248, 128] width 177 height 22
click at [203, 129] on div "Select Reviewer" at bounding box center [241, 128] width 162 height 11
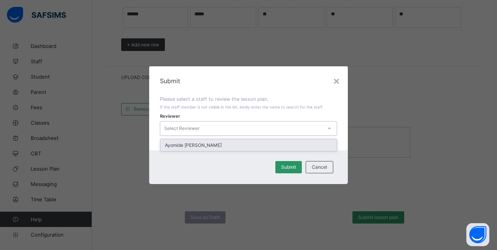
click at [200, 144] on div "Ayomide Omolabake Adekanye" at bounding box center [248, 145] width 176 height 12
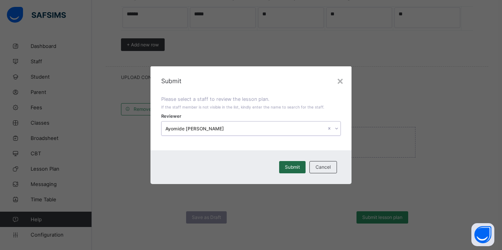
click at [305, 170] on div "Submit" at bounding box center [292, 167] width 26 height 12
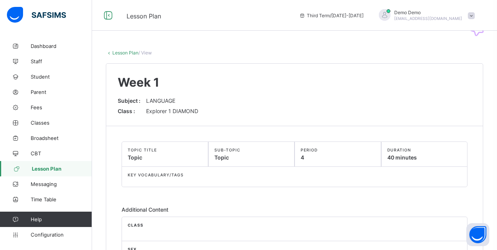
click at [119, 51] on link "Lesson Plan" at bounding box center [125, 53] width 26 height 6
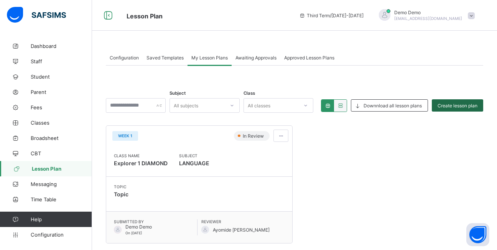
click at [455, 108] on span "Create lesson plan" at bounding box center [457, 106] width 40 height 6
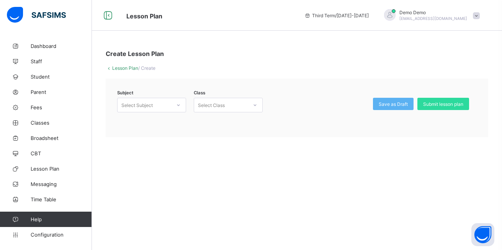
click at [159, 99] on div "Select Subject" at bounding box center [151, 105] width 69 height 15
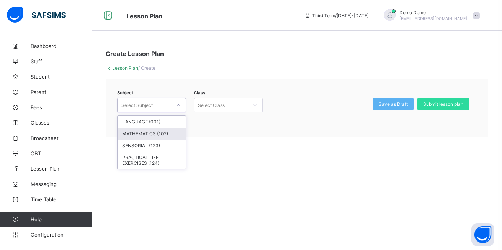
click at [151, 137] on div "MATHEMATICS (102)" at bounding box center [152, 134] width 68 height 12
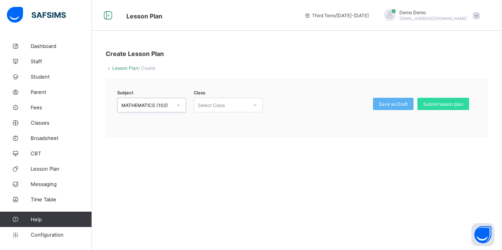
click at [241, 107] on div "Select Class" at bounding box center [221, 105] width 54 height 11
click at [229, 121] on div "Explorer 1 - DIAMOND" at bounding box center [228, 122] width 68 height 12
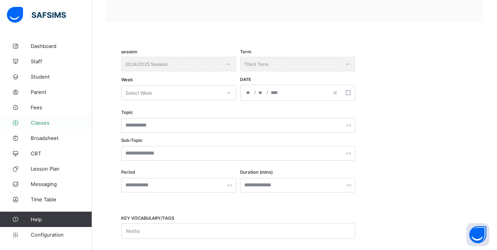
scroll to position [153, 0]
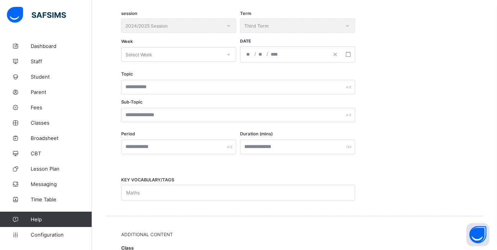
click at [144, 57] on div "Select Week" at bounding box center [138, 54] width 27 height 15
click at [149, 73] on div "Week 1" at bounding box center [178, 71] width 114 height 12
click at [305, 59] on div "/ /" at bounding box center [284, 54] width 88 height 15
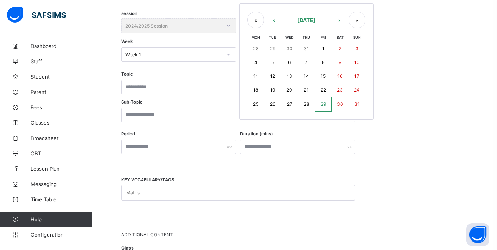
click at [329, 107] on button "29" at bounding box center [323, 104] width 17 height 15
type input "**********"
type input "*"
type input "**"
type input "****"
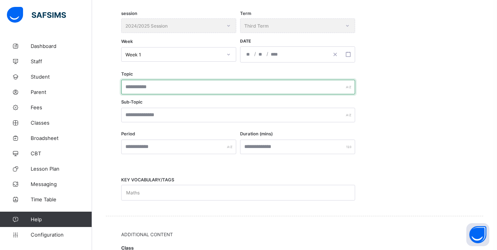
click at [152, 85] on input "text" at bounding box center [238, 87] width 234 height 15
type input "****"
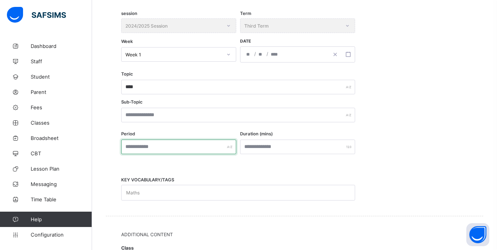
click at [195, 151] on input "text" at bounding box center [178, 146] width 115 height 15
type input "*"
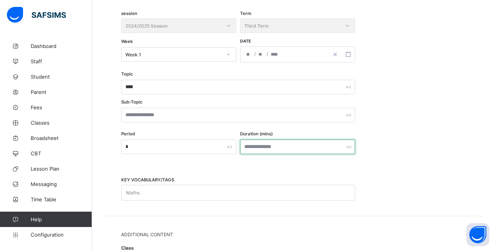
click at [309, 144] on input "number" at bounding box center [297, 146] width 115 height 15
type input "**"
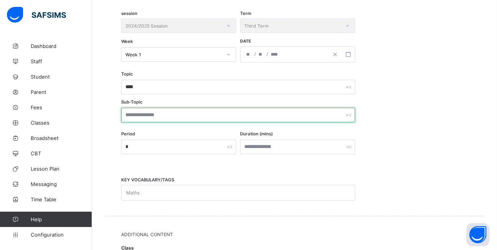
click at [170, 118] on input "text" at bounding box center [238, 115] width 234 height 15
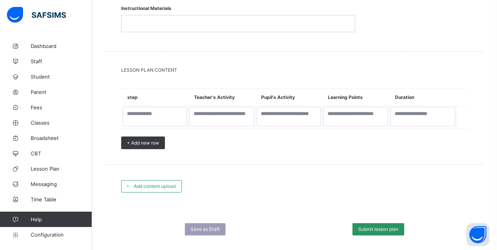
scroll to position [613, 0]
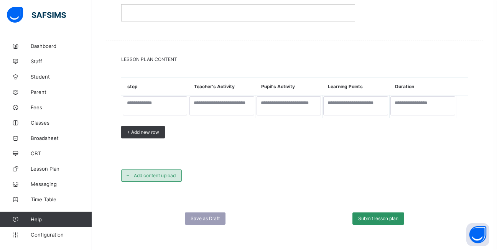
type input "***"
click at [159, 175] on span "Add content upload" at bounding box center [155, 175] width 42 height 6
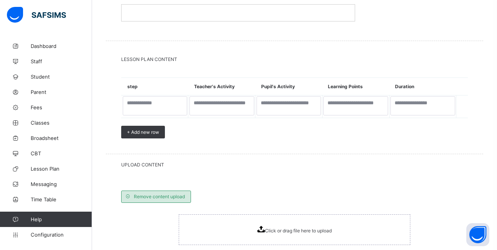
click at [159, 195] on span "Remove content upload" at bounding box center [159, 196] width 51 height 6
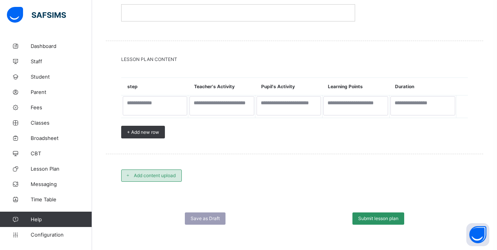
click at [161, 180] on div "Add content upload" at bounding box center [151, 175] width 61 height 12
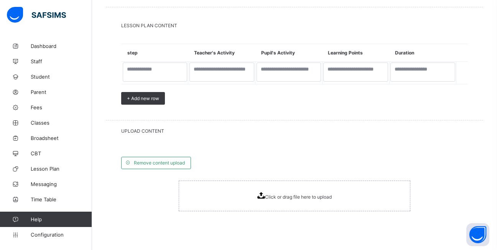
scroll to position [690, 0]
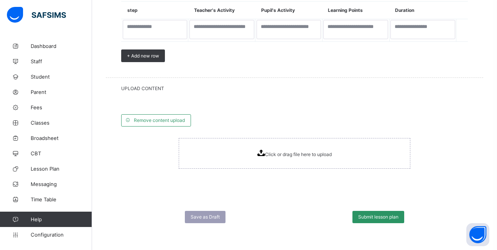
click at [262, 153] on icon at bounding box center [261, 152] width 8 height 7
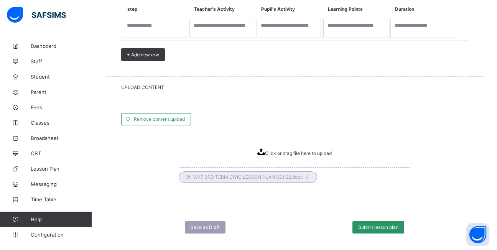
scroll to position [702, 0]
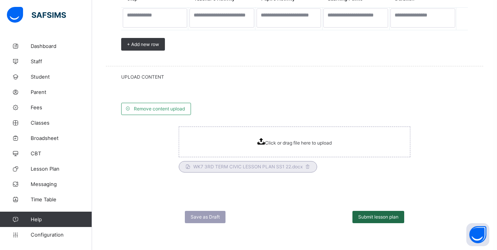
click at [392, 214] on span "Submit lesson plan" at bounding box center [378, 217] width 40 height 6
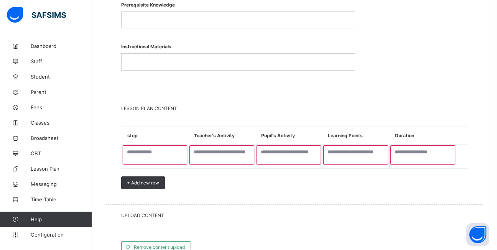
scroll to position [651, 0]
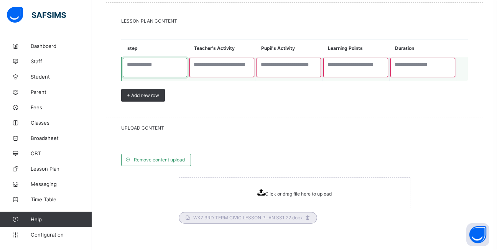
click at [143, 66] on textarea at bounding box center [155, 67] width 64 height 19
type textarea "*"
click at [225, 70] on textarea at bounding box center [222, 67] width 65 height 19
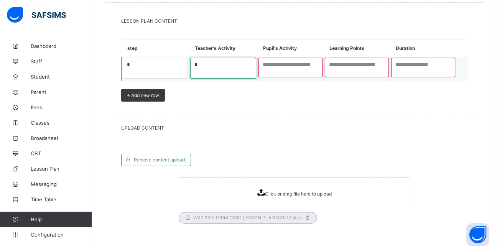
type textarea "*"
click at [302, 59] on textarea at bounding box center [290, 67] width 64 height 19
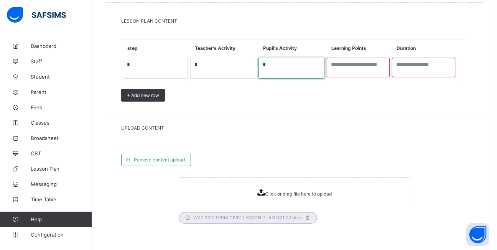
type textarea "*"
click at [349, 55] on th "Learning Points" at bounding box center [358, 48] width 66 height 18
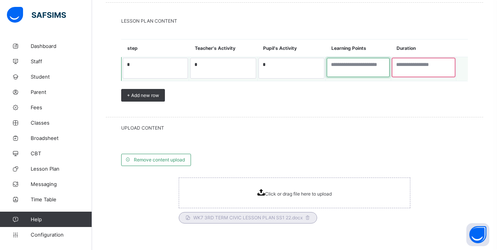
click at [351, 61] on textarea at bounding box center [357, 67] width 63 height 19
type textarea "*"
click at [413, 62] on textarea at bounding box center [423, 67] width 63 height 19
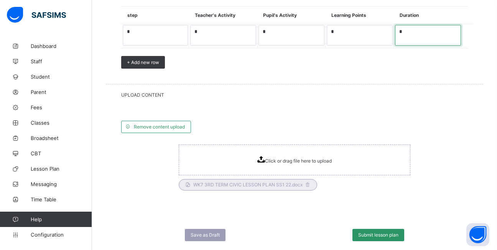
scroll to position [702, 0]
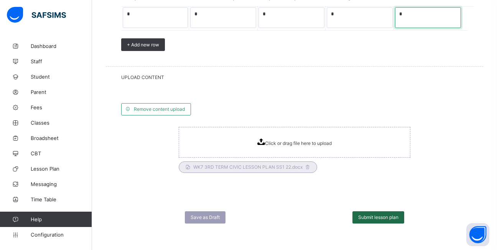
type textarea "*"
click at [385, 219] on span "Submit lesson plan" at bounding box center [378, 217] width 40 height 6
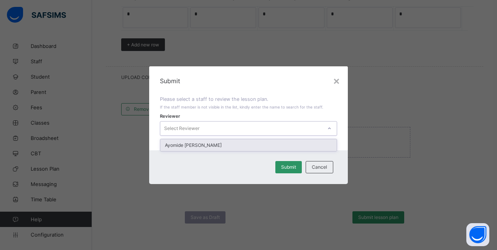
click at [269, 120] on div "Reviewer option Ayomide Omolabake Adekanye focused, 1 of 1. 1 result available.…" at bounding box center [248, 128] width 177 height 22
click at [261, 146] on div "Ayomide Omolabake Adekanye" at bounding box center [248, 145] width 176 height 12
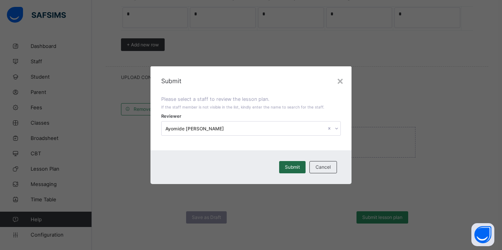
click at [282, 167] on div "Submit" at bounding box center [292, 167] width 26 height 12
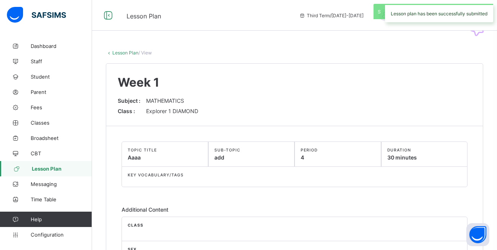
click at [120, 54] on link "Lesson Plan" at bounding box center [125, 53] width 26 height 6
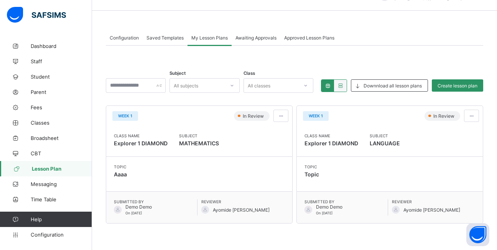
scroll to position [64, 0]
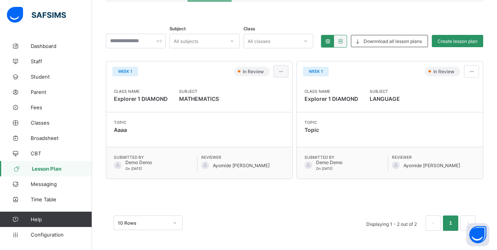
click at [284, 72] on span at bounding box center [280, 72] width 7 height 6
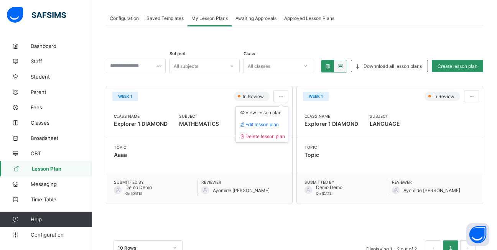
scroll to position [26, 0]
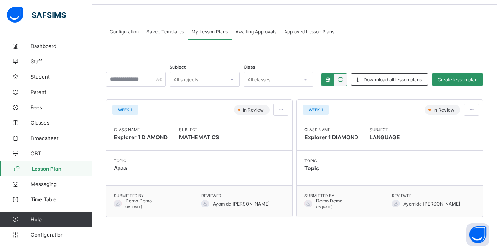
click at [328, 37] on div "Approved Lesson Plans" at bounding box center [309, 31] width 58 height 15
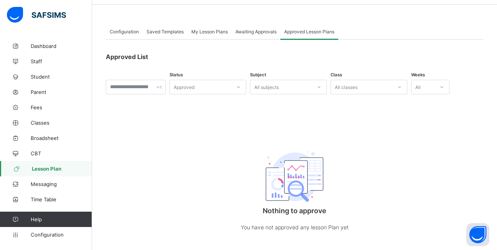
click at [159, 28] on div "Saved Templates" at bounding box center [165, 31] width 45 height 15
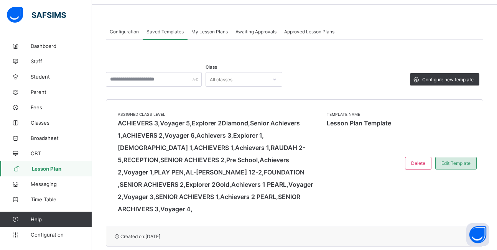
click at [446, 157] on div "Edit Template" at bounding box center [455, 163] width 41 height 13
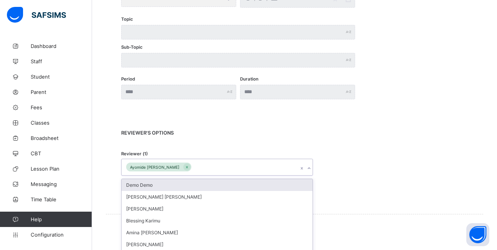
click at [233, 159] on div "option Demo Demo focused, 1 of 10. 9 results available. Use Up and Down to choo…" at bounding box center [217, 167] width 192 height 17
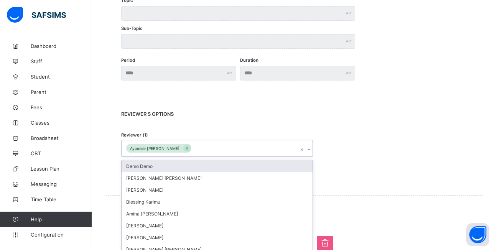
click at [206, 160] on div "Demo Demo" at bounding box center [216, 166] width 191 height 12
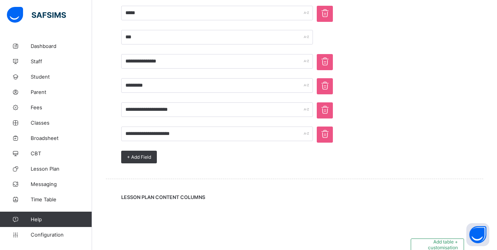
scroll to position [685, 0]
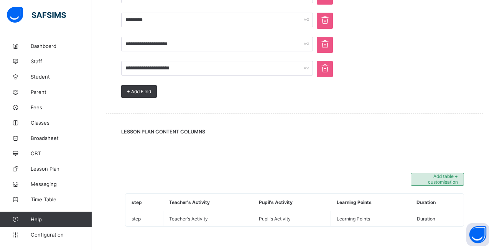
click at [456, 173] on span "+ Add table customisation" at bounding box center [436, 178] width 41 height 11
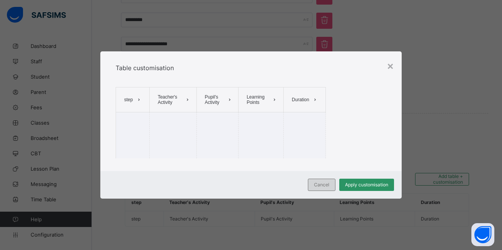
click at [322, 187] on span "Cancel" at bounding box center [321, 185] width 15 height 6
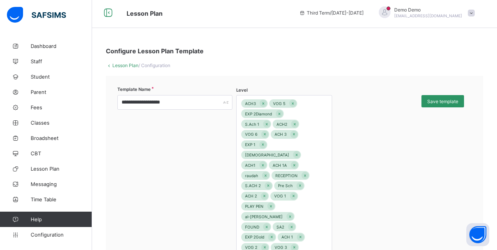
scroll to position [0, 0]
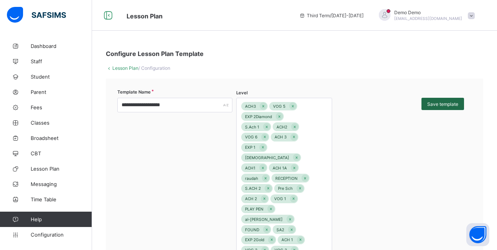
click at [445, 103] on span "Save template" at bounding box center [442, 104] width 31 height 6
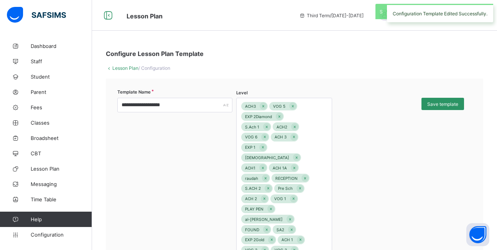
click at [122, 66] on link "Lesson Plan" at bounding box center [125, 68] width 26 height 6
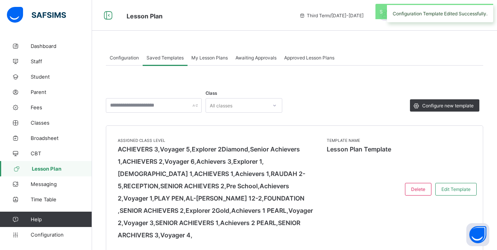
click at [217, 59] on span "My Lesson Plans" at bounding box center [209, 58] width 36 height 6
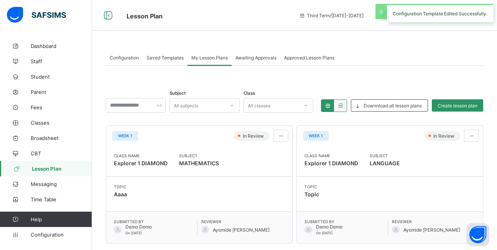
click at [264, 61] on div "Awaiting Approvals" at bounding box center [255, 57] width 49 height 15
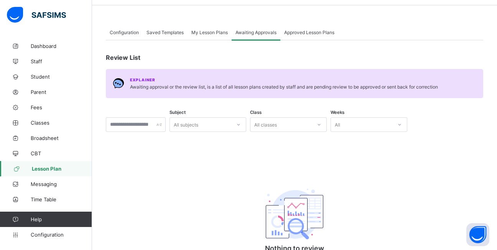
scroll to position [82, 0]
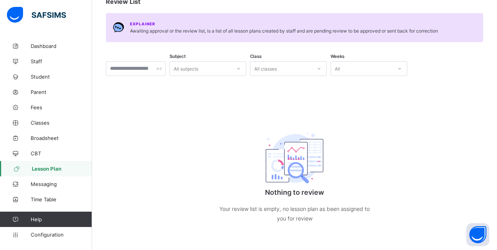
click at [245, 71] on div at bounding box center [238, 68] width 13 height 12
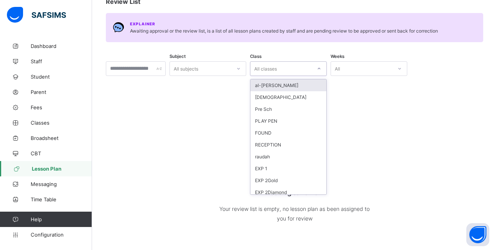
click at [279, 74] on div "All classes" at bounding box center [288, 68] width 77 height 15
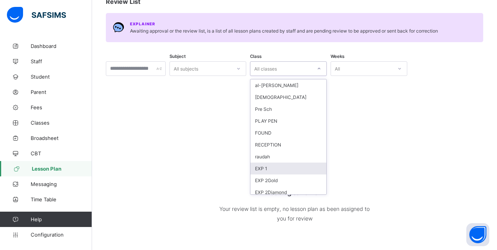
click at [280, 169] on div "EXP 1" at bounding box center [288, 168] width 76 height 12
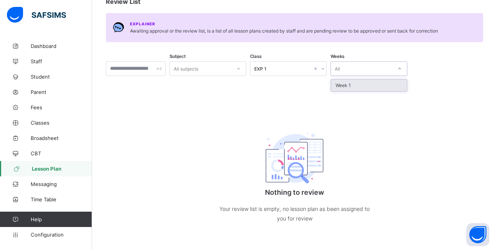
click at [361, 66] on div "All" at bounding box center [361, 68] width 61 height 11
click at [354, 89] on div "Week 1" at bounding box center [369, 85] width 76 height 12
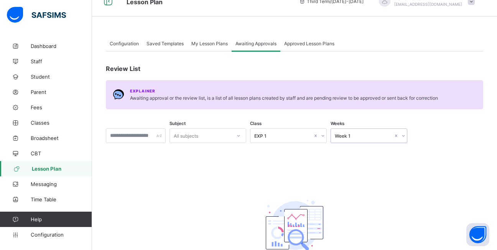
scroll to position [38, 0]
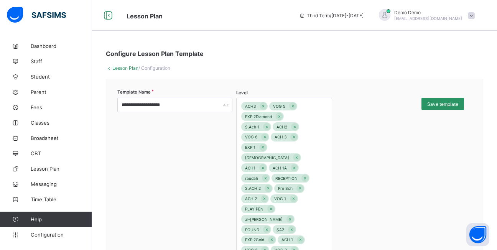
click at [117, 68] on link "Lesson Plan" at bounding box center [125, 68] width 26 height 6
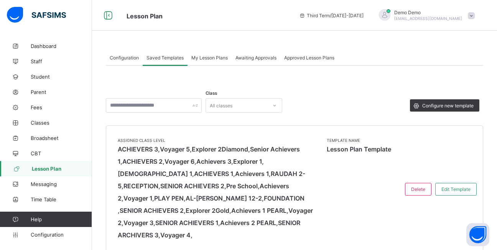
click at [205, 61] on div "My Lesson Plans" at bounding box center [209, 57] width 44 height 15
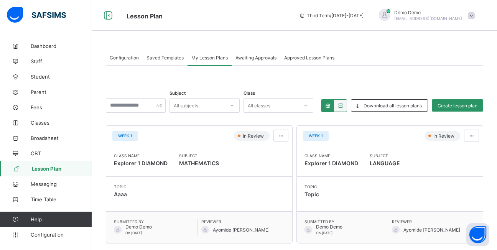
click at [243, 54] on div "Awaiting Approvals" at bounding box center [255, 57] width 49 height 15
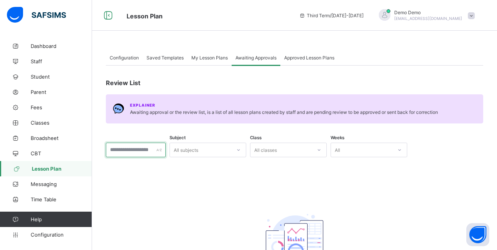
click at [158, 156] on input "text" at bounding box center [136, 150] width 60 height 15
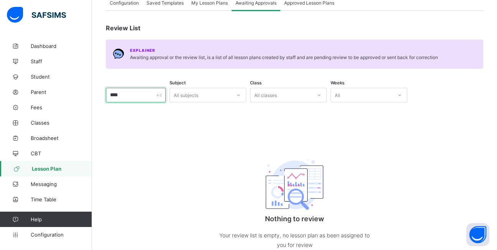
scroll to position [5, 0]
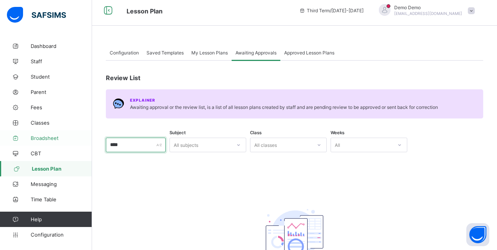
type input "****"
click at [54, 139] on span "Broadsheet" at bounding box center [61, 138] width 61 height 6
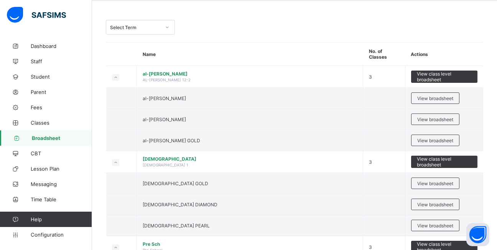
scroll to position [38, 0]
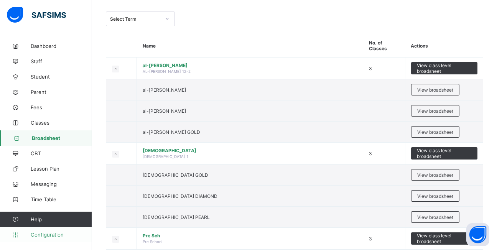
click at [42, 230] on link "Configuration" at bounding box center [46, 234] width 92 height 15
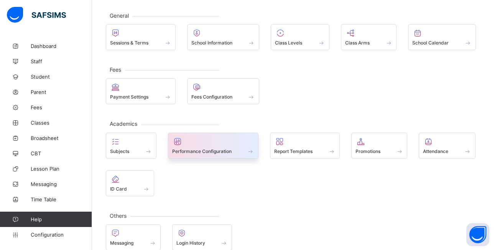
click at [210, 153] on span "Performance Configuration" at bounding box center [201, 151] width 59 height 6
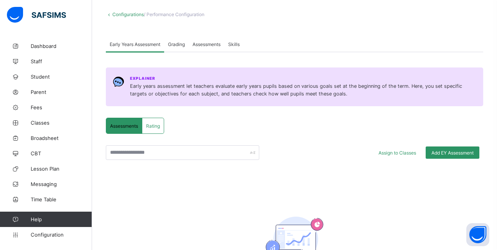
click at [238, 46] on span "Skills" at bounding box center [233, 44] width 11 height 6
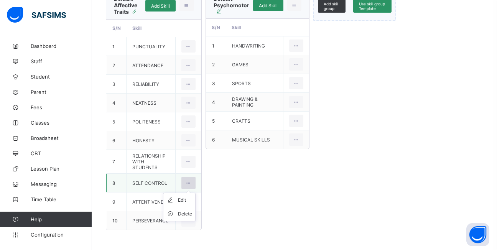
scroll to position [230, 0]
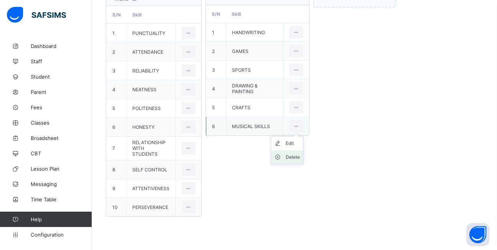
click at [300, 160] on li "Delete" at bounding box center [287, 157] width 32 height 14
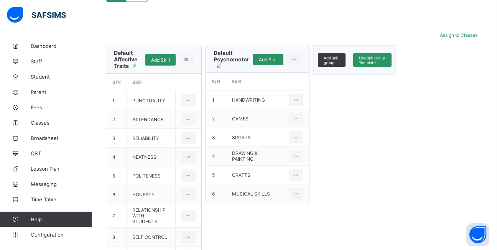
scroll to position [192, 0]
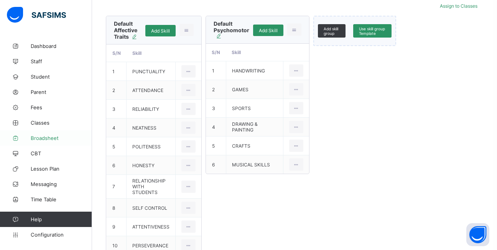
click at [56, 140] on span "Broadsheet" at bounding box center [61, 138] width 61 height 6
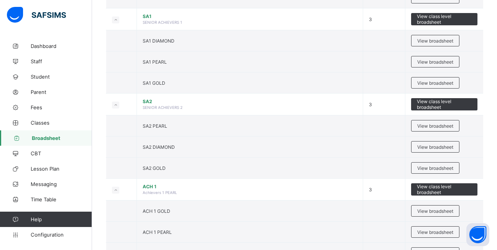
scroll to position [1532, 0]
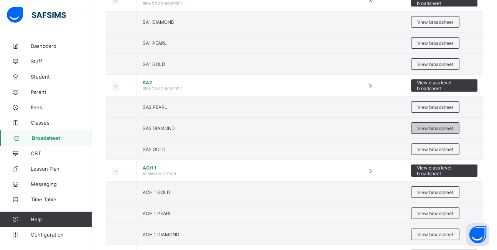
click at [434, 124] on div "View broadsheet" at bounding box center [435, 127] width 48 height 11
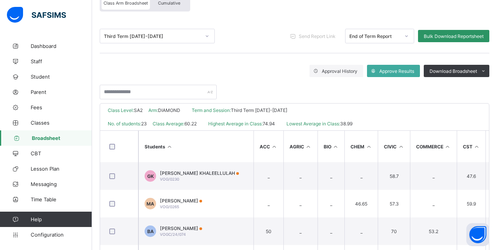
scroll to position [38, 0]
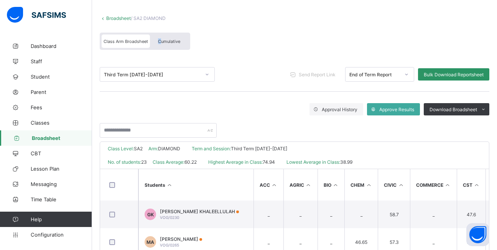
click at [161, 43] on span "Cumulative" at bounding box center [169, 41] width 22 height 5
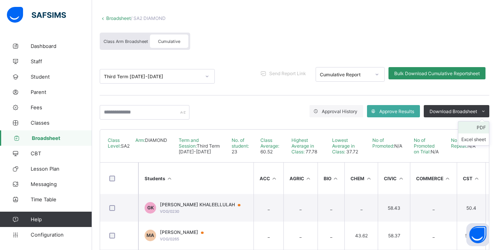
click at [470, 126] on li "PDF" at bounding box center [473, 127] width 31 height 12
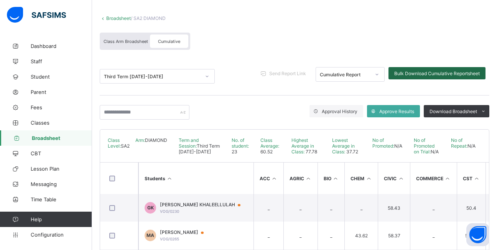
click at [420, 72] on span "Bulk Download Cumulative Reportsheet" at bounding box center [436, 73] width 85 height 6
click at [23, 238] on link "Configuration" at bounding box center [46, 234] width 92 height 15
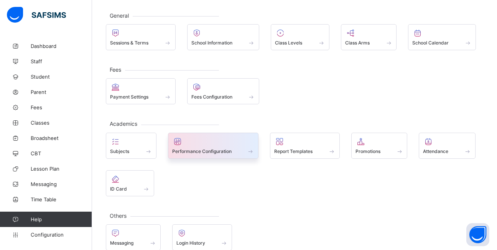
click at [199, 143] on div at bounding box center [213, 141] width 82 height 9
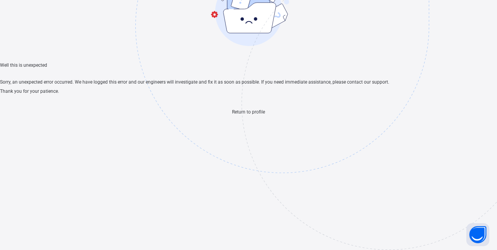
scroll to position [23, 0]
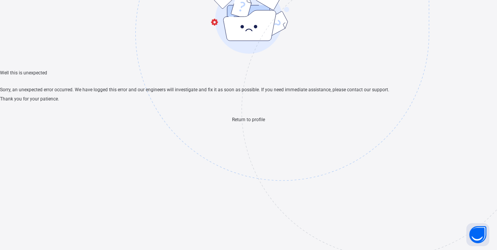
click at [256, 122] on span "Return to profile" at bounding box center [248, 119] width 33 height 5
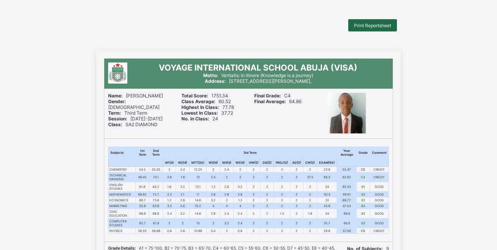
click at [385, 27] on span "Print Reportsheet" at bounding box center [372, 26] width 37 height 6
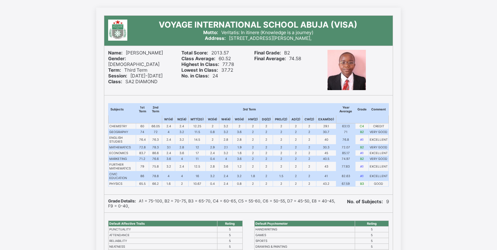
scroll to position [5364, 0]
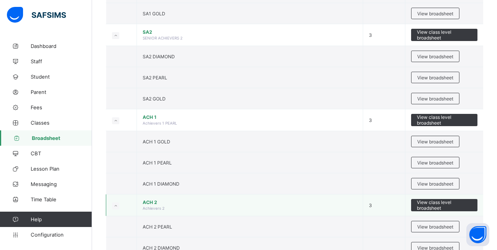
scroll to position [1571, 0]
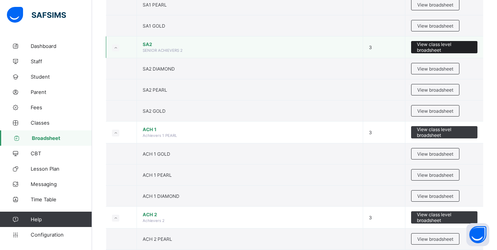
click at [458, 43] on span "View class level broadsheet" at bounding box center [443, 46] width 55 height 11
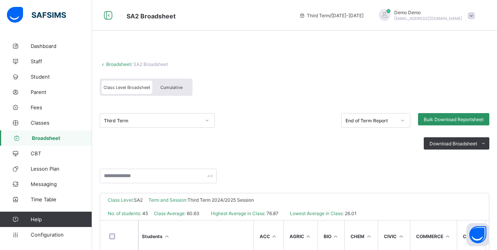
click at [178, 87] on span "Cumulative" at bounding box center [171, 87] width 22 height 5
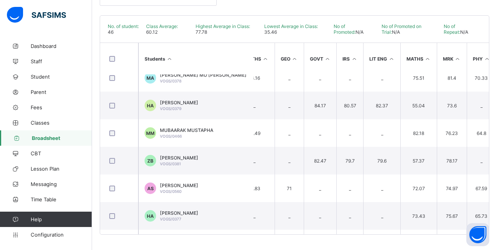
scroll to position [0, 316]
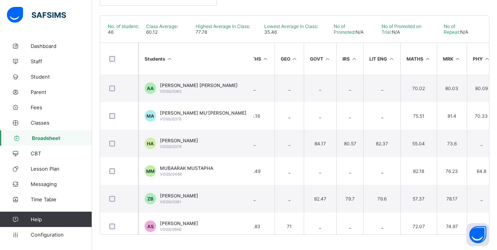
click at [425, 61] on icon at bounding box center [427, 59] width 7 height 6
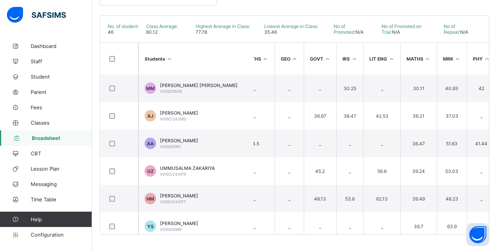
click at [428, 57] on icon at bounding box center [427, 59] width 7 height 6
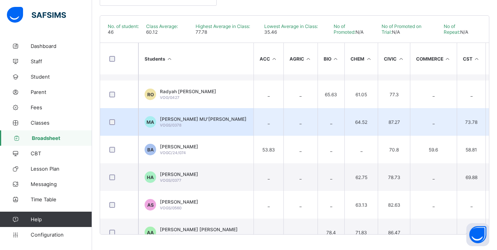
scroll to position [0, 0]
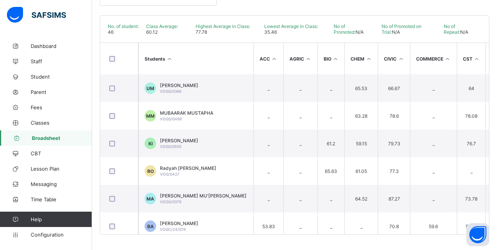
click at [166, 61] on th "Students" at bounding box center [195, 58] width 115 height 31
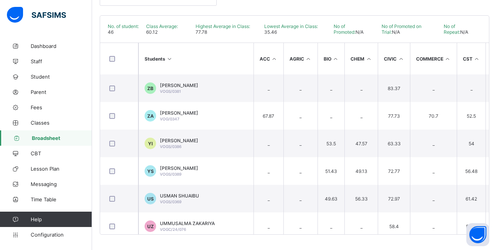
click at [168, 59] on icon at bounding box center [169, 59] width 7 height 6
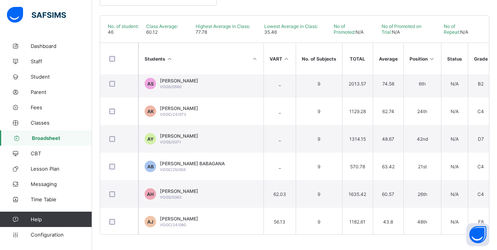
scroll to position [0, 574]
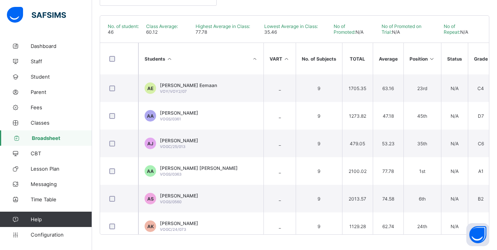
click at [429, 57] on icon at bounding box center [431, 59] width 7 height 6
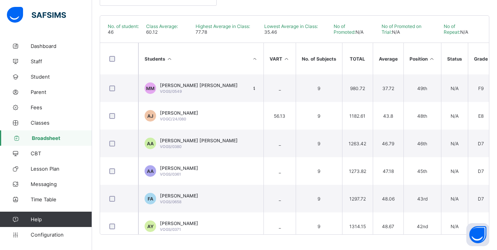
click at [429, 59] on icon at bounding box center [431, 59] width 7 height 6
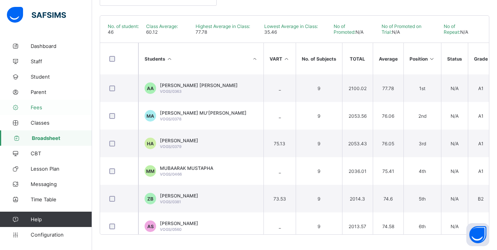
click at [39, 63] on span "Staff" at bounding box center [61, 61] width 61 height 6
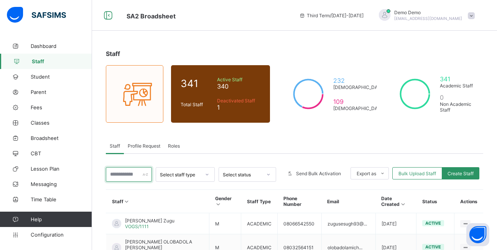
click at [127, 175] on input "text" at bounding box center [129, 174] width 46 height 15
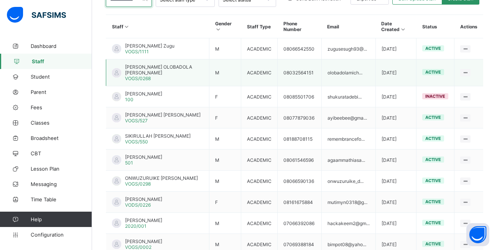
scroll to position [192, 0]
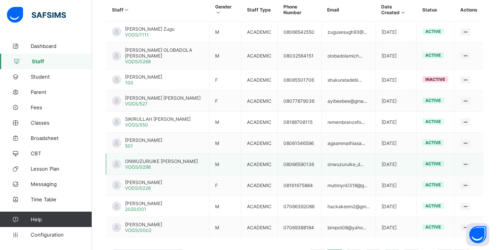
click at [131, 169] on span "VOGS/0298" at bounding box center [138, 167] width 26 height 6
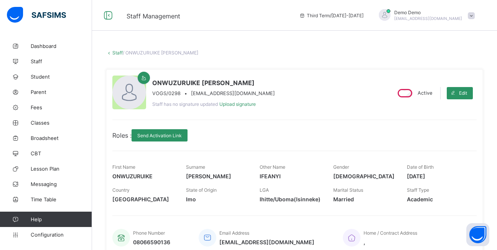
click at [474, 15] on span at bounding box center [470, 15] width 7 height 7
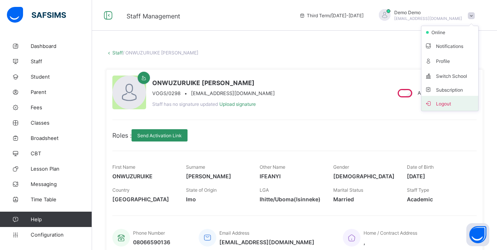
click at [454, 99] on span "Logout" at bounding box center [449, 103] width 51 height 9
